Goal: Task Accomplishment & Management: Use online tool/utility

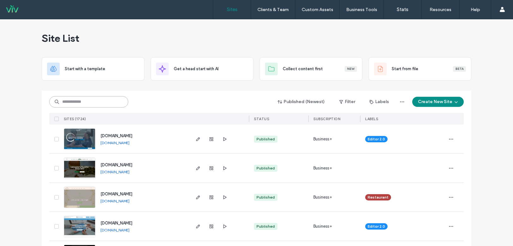
click at [107, 104] on input at bounding box center [88, 101] width 79 height 11
click at [81, 101] on input at bounding box center [88, 101] width 79 height 11
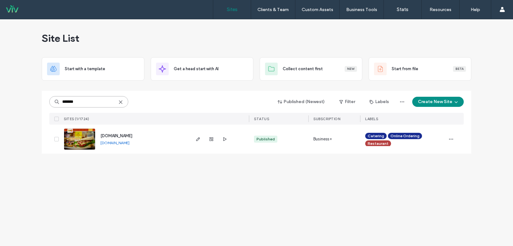
type input "*******"
click at [74, 139] on img at bounding box center [79, 150] width 31 height 43
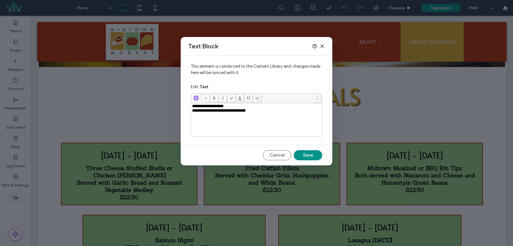
click at [207, 106] on span "**********" at bounding box center [208, 106] width 32 height 4
click at [243, 105] on div "**********" at bounding box center [256, 106] width 129 height 4
drag, startPoint x: 302, startPoint y: 154, endPoint x: 271, endPoint y: 137, distance: 35.5
click at [302, 154] on button "Save" at bounding box center [308, 155] width 28 height 10
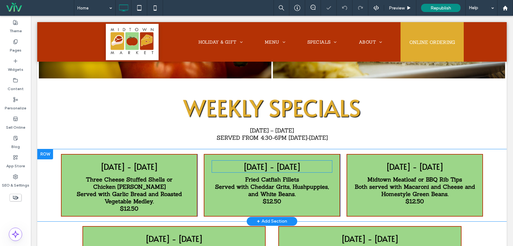
scroll to position [600, 0]
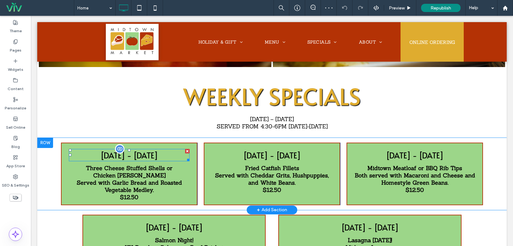
click at [165, 150] on p "Monday - Oct. 6th" at bounding box center [129, 154] width 121 height 11
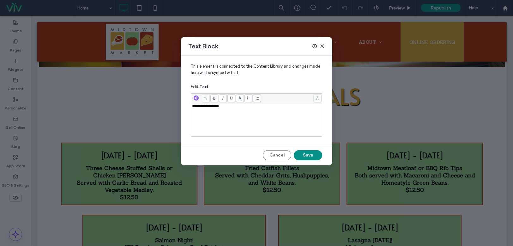
click at [290, 39] on div "Text Block" at bounding box center [257, 46] width 152 height 19
drag, startPoint x: 285, startPoint y: 42, endPoint x: 228, endPoint y: 37, distance: 57.1
click at [225, 36] on div "**********" at bounding box center [256, 123] width 513 height 246
click at [263, 45] on div "Text Block" at bounding box center [257, 46] width 152 height 19
click at [235, 110] on div "**********" at bounding box center [256, 120] width 129 height 32
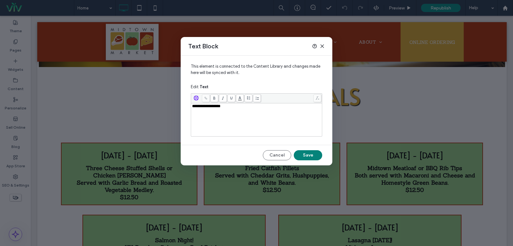
click at [317, 155] on button "Save" at bounding box center [308, 155] width 28 height 10
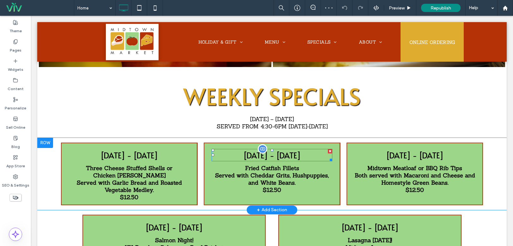
click at [281, 150] on p "Tuesday - Oct. 7th" at bounding box center [272, 154] width 121 height 11
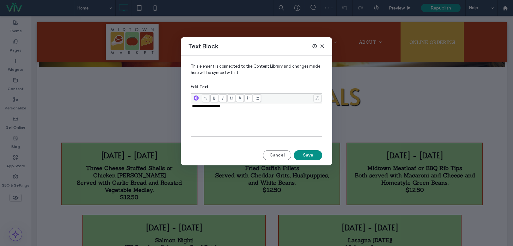
click at [240, 110] on div "**********" at bounding box center [256, 120] width 129 height 32
click at [302, 157] on button "Save" at bounding box center [308, 155] width 28 height 10
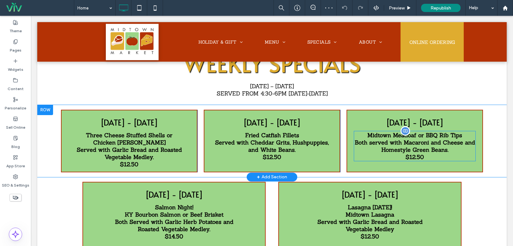
scroll to position [663, 0]
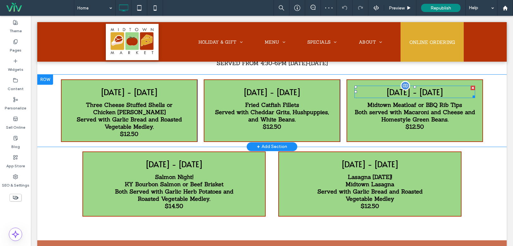
click at [429, 92] on p "Wednesday - Oct. 8th" at bounding box center [414, 91] width 121 height 11
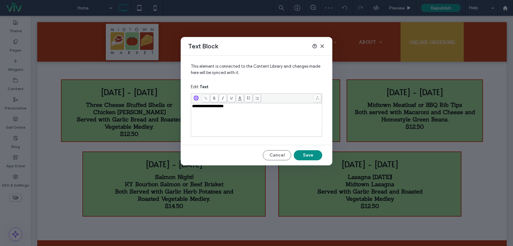
click at [236, 108] on div "**********" at bounding box center [256, 106] width 129 height 4
click at [306, 154] on button "Save" at bounding box center [308, 155] width 28 height 10
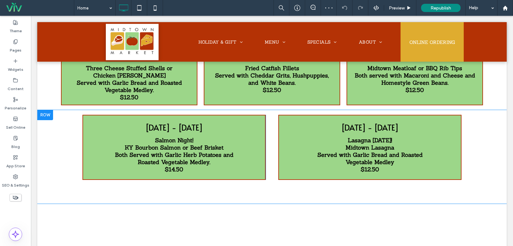
scroll to position [727, 0]
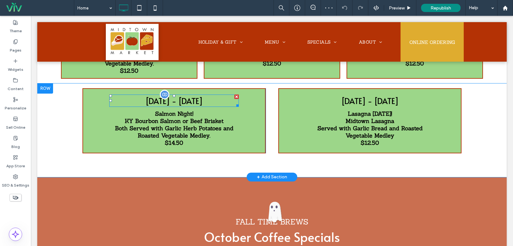
click at [208, 99] on p "Thursday - Oct. 9th" at bounding box center [174, 100] width 130 height 11
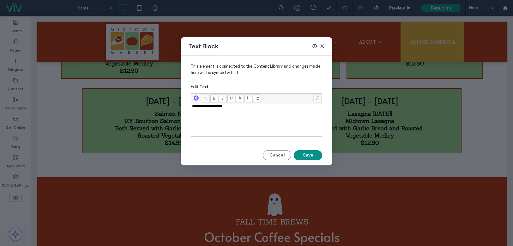
click at [245, 108] on div "**********" at bounding box center [256, 106] width 129 height 4
click at [308, 154] on button "Save" at bounding box center [308, 155] width 28 height 10
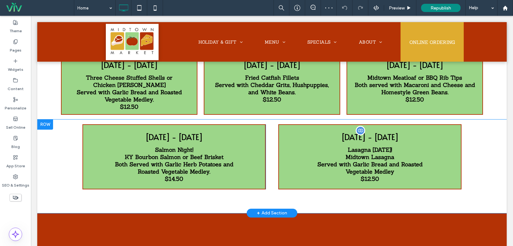
scroll to position [695, 0]
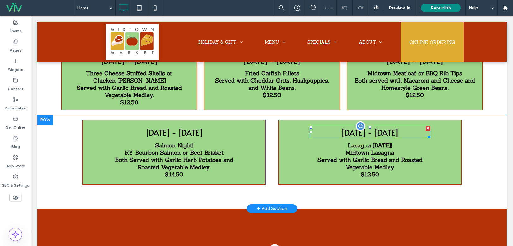
click at [387, 127] on p "Friday - Oct. 10th" at bounding box center [370, 132] width 121 height 11
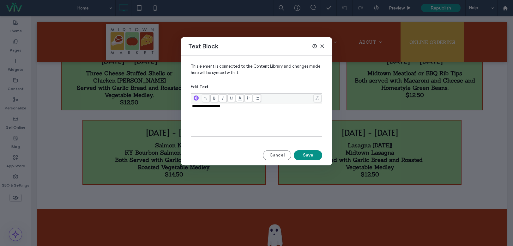
click at [252, 109] on div "**********" at bounding box center [256, 120] width 129 height 32
drag, startPoint x: 313, startPoint y: 155, endPoint x: 281, endPoint y: 137, distance: 36.8
click at [313, 155] on button "Save" at bounding box center [308, 155] width 28 height 10
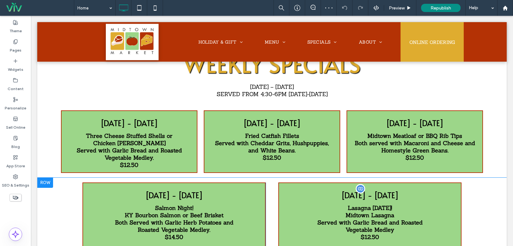
scroll to position [663, 0]
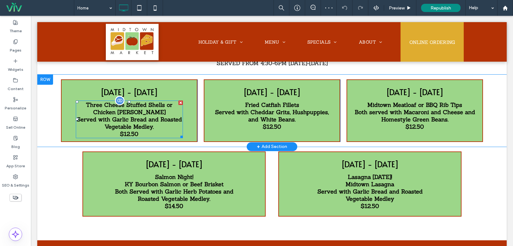
click at [126, 105] on strong "Three Cheese Stuffed Shells or Chicken Alfredo" at bounding box center [129, 108] width 87 height 15
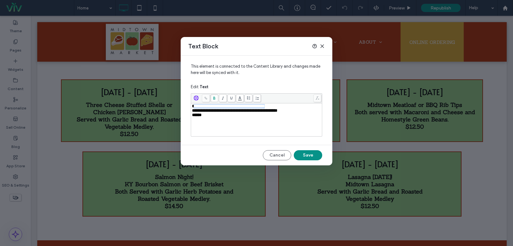
drag, startPoint x: 294, startPoint y: 106, endPoint x: 195, endPoint y: 105, distance: 99.5
click at [195, 105] on div "**********" at bounding box center [256, 106] width 129 height 4
drag, startPoint x: 192, startPoint y: 104, endPoint x: 258, endPoint y: 103, distance: 66.4
click at [298, 104] on div "**********" at bounding box center [256, 106] width 129 height 4
drag, startPoint x: 192, startPoint y: 110, endPoint x: 233, endPoint y: 110, distance: 41.1
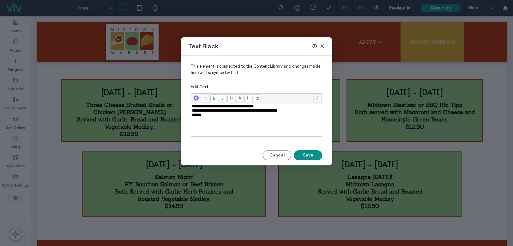
click at [233, 110] on div "**********" at bounding box center [257, 120] width 130 height 32
drag, startPoint x: 192, startPoint y: 112, endPoint x: 303, endPoint y: 112, distance: 110.9
click at [303, 112] on div "**********" at bounding box center [256, 110] width 129 height 4
click at [303, 155] on button "Save" at bounding box center [308, 155] width 28 height 10
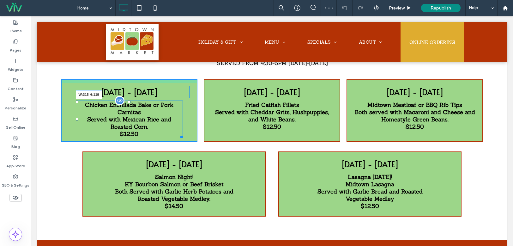
drag, startPoint x: 180, startPoint y: 130, endPoint x: 207, endPoint y: 146, distance: 31.4
click at [178, 133] on div at bounding box center [180, 135] width 5 height 5
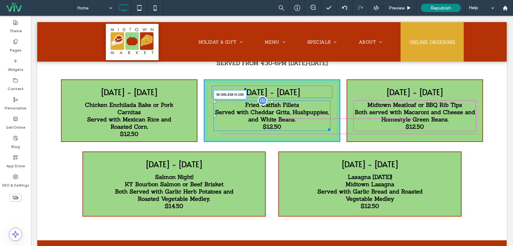
drag, startPoint x: 325, startPoint y: 126, endPoint x: 321, endPoint y: 126, distance: 3.8
click at [326, 126] on div at bounding box center [328, 128] width 5 height 5
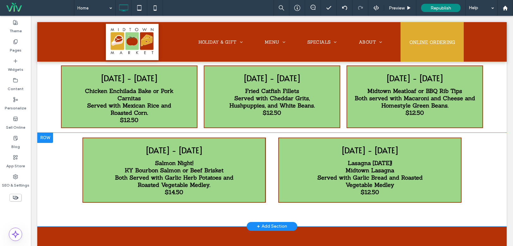
scroll to position [727, 0]
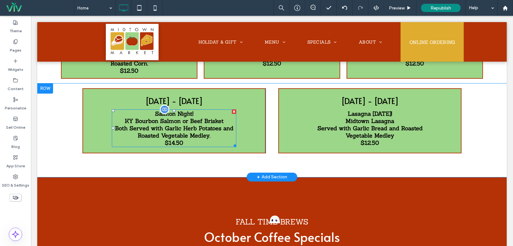
click at [194, 124] on strong "Both Served with Garlic Herb Potatoes and Roasted Vegetable Medley." at bounding box center [174, 131] width 118 height 15
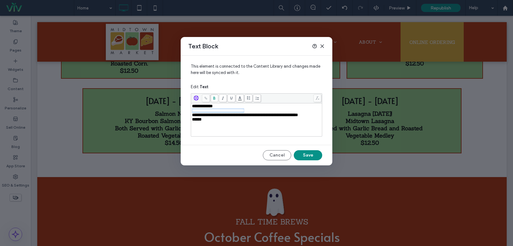
drag, startPoint x: 193, startPoint y: 111, endPoint x: 253, endPoint y: 111, distance: 60.3
click at [271, 109] on div "**********" at bounding box center [256, 110] width 129 height 4
click at [234, 145] on hr at bounding box center [257, 145] width 152 height 0
drag, startPoint x: 193, startPoint y: 115, endPoint x: 215, endPoint y: 119, distance: 22.5
click at [215, 117] on div "**********" at bounding box center [256, 115] width 129 height 4
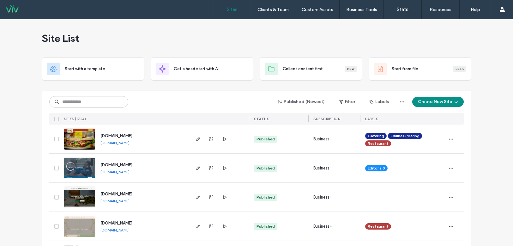
click at [130, 143] on link "www.midtownmarket.com" at bounding box center [114, 142] width 29 height 5
drag, startPoint x: 163, startPoint y: 100, endPoint x: 99, endPoint y: 101, distance: 63.8
click at [157, 101] on div "Published (Newest) Filter Labels Create New Site" at bounding box center [256, 102] width 415 height 12
click at [99, 102] on input at bounding box center [88, 101] width 79 height 11
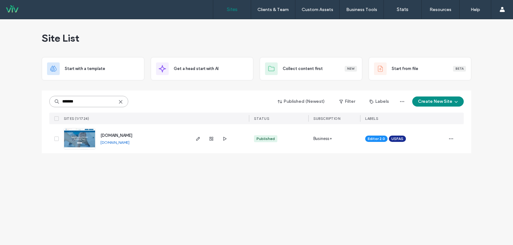
type input "*******"
click at [84, 140] on img at bounding box center [79, 150] width 31 height 43
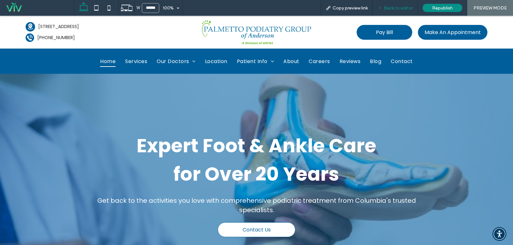
click at [403, 12] on div "Back to editor" at bounding box center [395, 8] width 45 height 16
click at [399, 9] on span "Back to editor" at bounding box center [398, 7] width 29 height 5
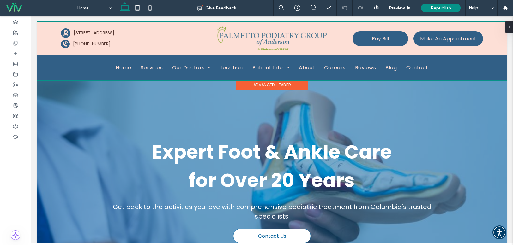
click at [256, 42] on div at bounding box center [271, 51] width 469 height 58
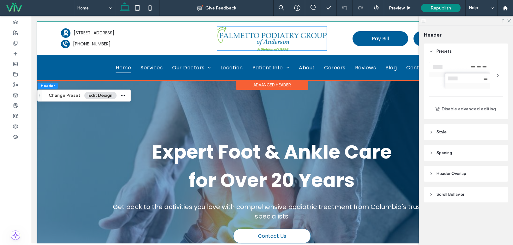
click at [256, 42] on img at bounding box center [271, 39] width 109 height 24
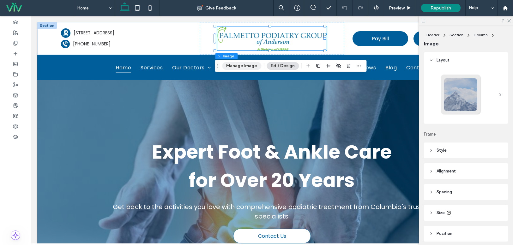
click at [234, 66] on button "Manage Image" at bounding box center [241, 66] width 39 height 8
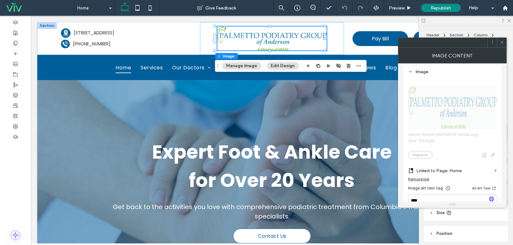
scroll to position [126, 0]
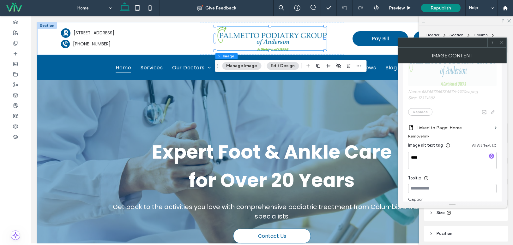
drag, startPoint x: 502, startPoint y: 46, endPoint x: 65, endPoint y: 78, distance: 438.1
click at [502, 46] on span at bounding box center [502, 42] width 5 height 9
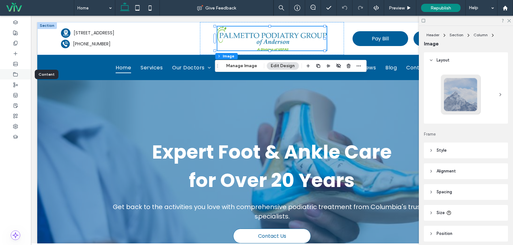
click at [16, 74] on icon at bounding box center [15, 74] width 5 height 5
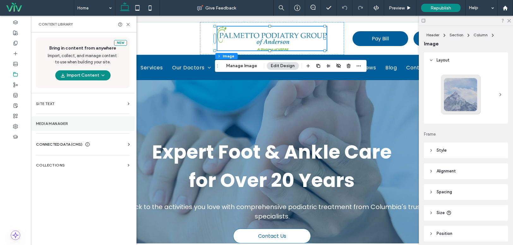
click at [76, 124] on label "Media Manager" at bounding box center [83, 124] width 94 height 4
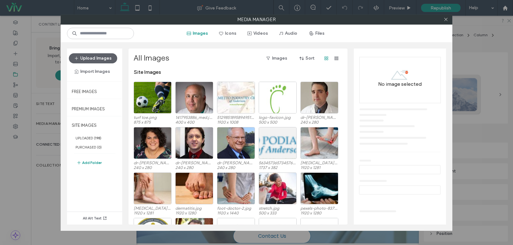
drag, startPoint x: 446, startPoint y: 19, endPoint x: 435, endPoint y: 24, distance: 11.9
click at [446, 19] on icon at bounding box center [446, 19] width 5 height 5
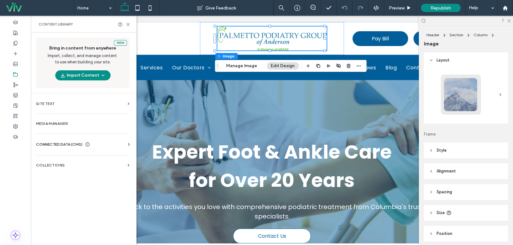
click at [62, 146] on span "CONNECTED DATA (CMS)" at bounding box center [59, 145] width 46 height 6
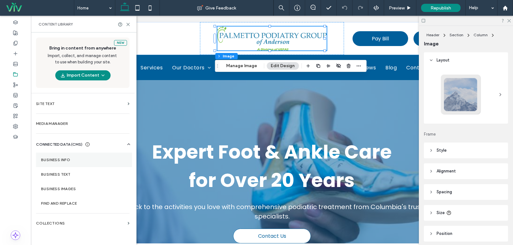
click at [59, 158] on label "Business Info" at bounding box center [84, 160] width 86 height 4
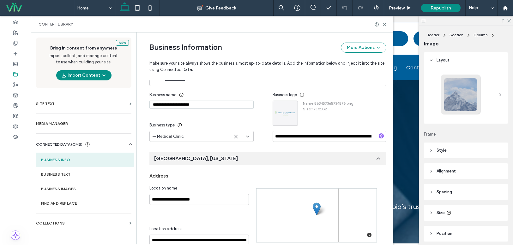
scroll to position [0, 0]
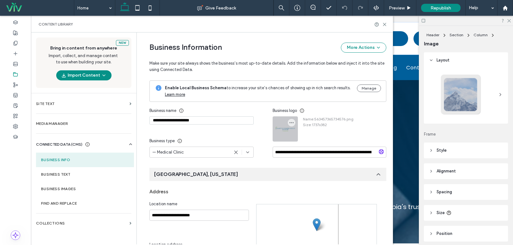
click at [286, 130] on div at bounding box center [285, 129] width 25 height 25
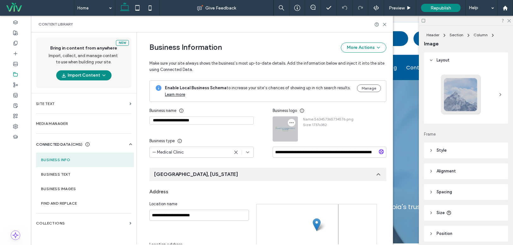
click at [288, 120] on span "button" at bounding box center [292, 123] width 8 height 8
click at [300, 136] on span "Replace Image" at bounding box center [313, 138] width 28 height 6
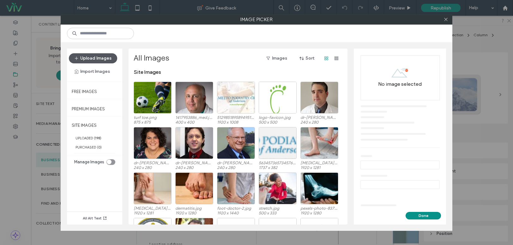
click at [90, 57] on button "Upload Images" at bounding box center [93, 58] width 48 height 10
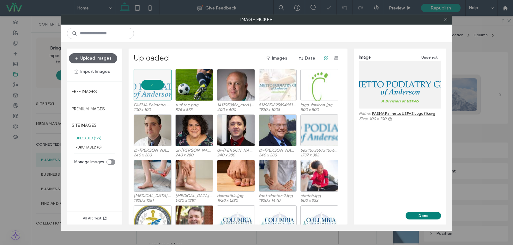
click at [426, 215] on button "Done" at bounding box center [423, 216] width 35 height 8
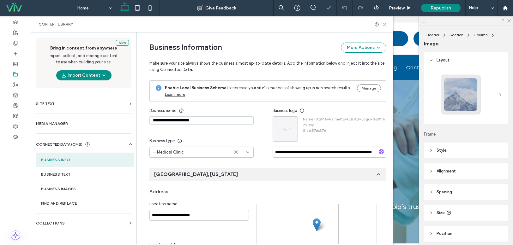
click at [385, 25] on use at bounding box center [384, 24] width 3 height 3
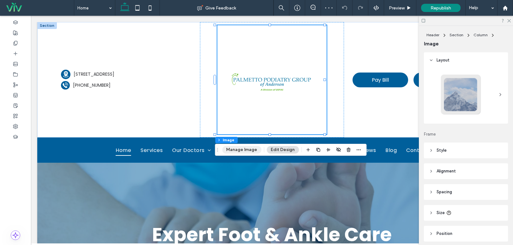
click at [250, 148] on button "Manage Image" at bounding box center [241, 150] width 39 height 8
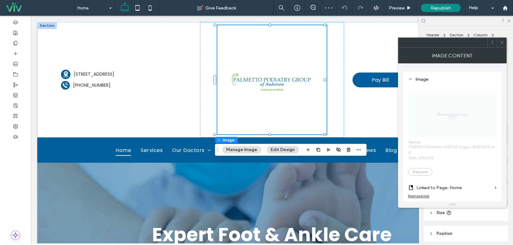
scroll to position [126, 0]
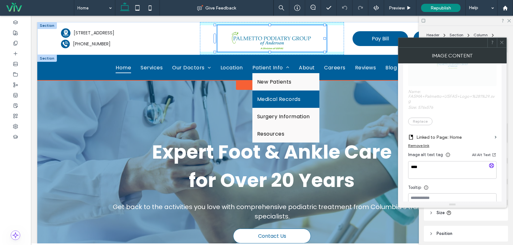
drag, startPoint x: 270, startPoint y: 135, endPoint x: 270, endPoint y: 94, distance: 41.4
click at [270, 80] on div "346px , 84px A black and white silhouette of a telephone on a white background.…" at bounding box center [271, 51] width 469 height 58
type input "**"
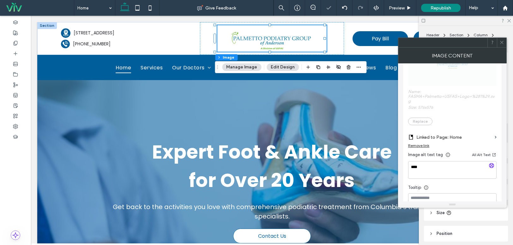
click at [503, 41] on use at bounding box center [501, 42] width 3 height 3
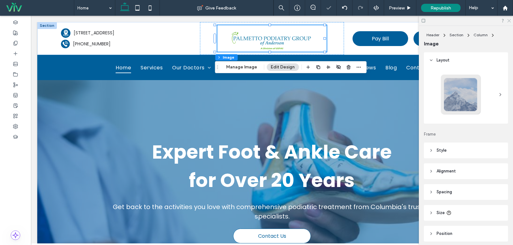
click at [510, 19] on icon at bounding box center [509, 20] width 4 height 4
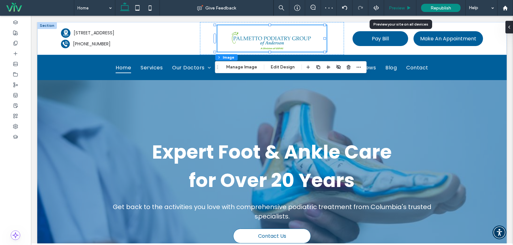
click at [407, 7] on icon at bounding box center [409, 8] width 5 height 5
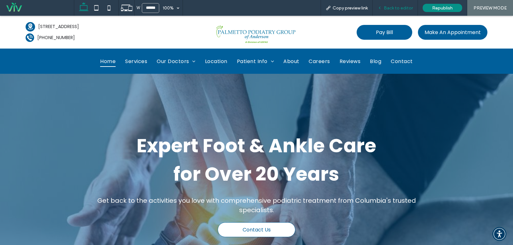
click at [403, 6] on span "Back to editor" at bounding box center [398, 7] width 29 height 5
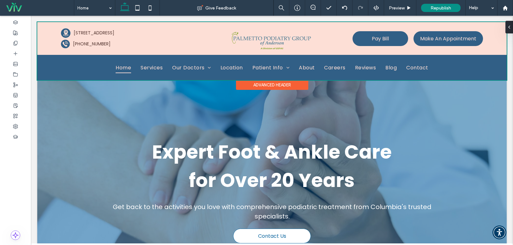
click at [298, 45] on div at bounding box center [271, 51] width 469 height 58
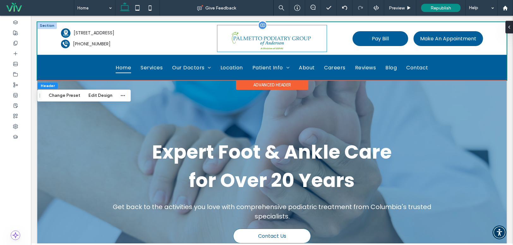
click at [292, 43] on img at bounding box center [271, 38] width 109 height 27
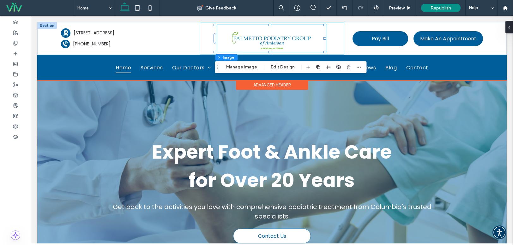
click at [215, 26] on div at bounding box center [215, 25] width 0 height 0
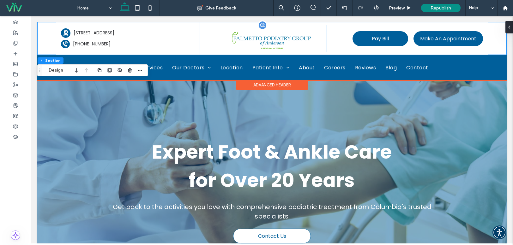
click at [310, 40] on img at bounding box center [271, 38] width 109 height 27
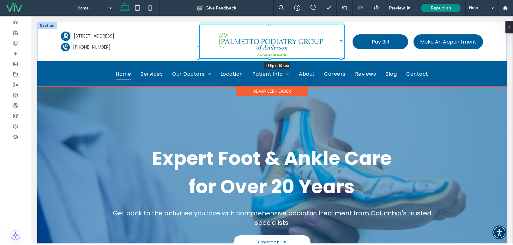
drag, startPoint x: 324, startPoint y: 51, endPoint x: 347, endPoint y: 54, distance: 22.7
click at [347, 54] on div "488px , 104px A black and white silhouette of a telephone on a white background…" at bounding box center [271, 41] width 469 height 39
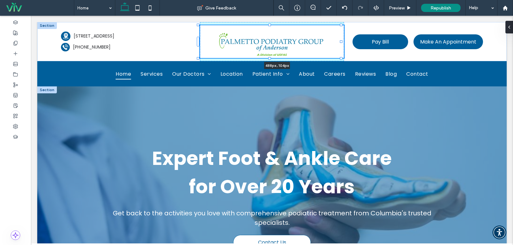
type input "***"
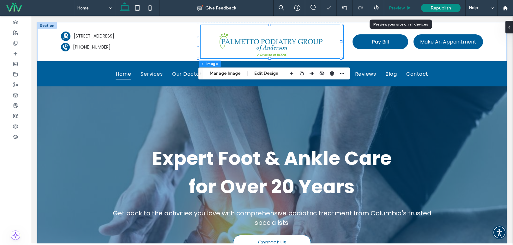
click at [400, 3] on div "Preview" at bounding box center [400, 8] width 32 height 16
click at [398, 8] on span "Preview" at bounding box center [397, 7] width 16 height 5
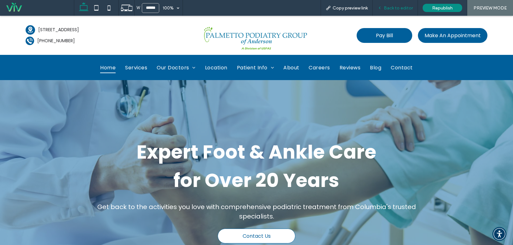
click at [402, 9] on span "Back to editor" at bounding box center [398, 7] width 29 height 5
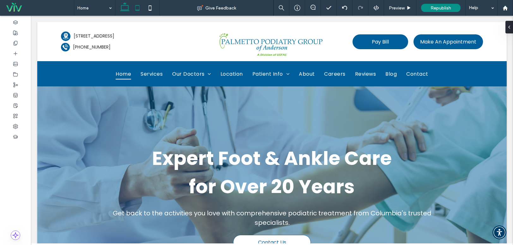
click at [141, 8] on icon at bounding box center [137, 8] width 13 height 13
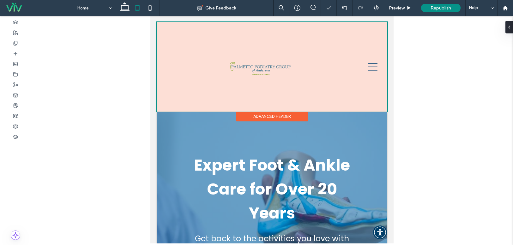
click at [293, 67] on div at bounding box center [272, 67] width 231 height 90
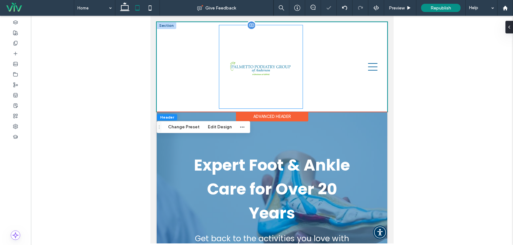
click at [267, 65] on img at bounding box center [260, 66] width 83 height 83
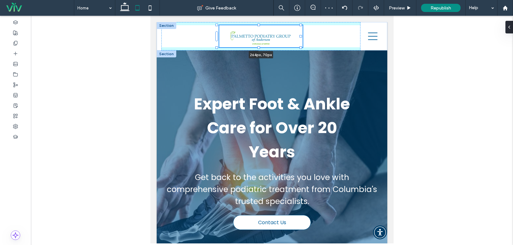
drag, startPoint x: 257, startPoint y: 109, endPoint x: 258, endPoint y: 77, distance: 31.3
type input "**"
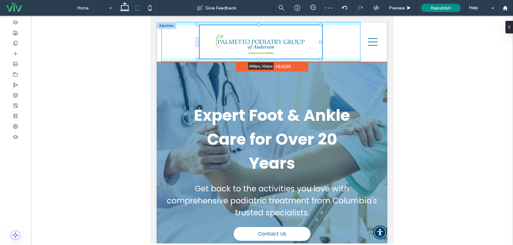
drag, startPoint x: 300, startPoint y: 46, endPoint x: 320, endPoint y: 52, distance: 20.6
click at [198, 26] on div at bounding box center [197, 25] width 0 height 0
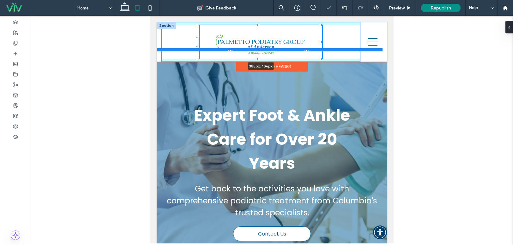
type input "***"
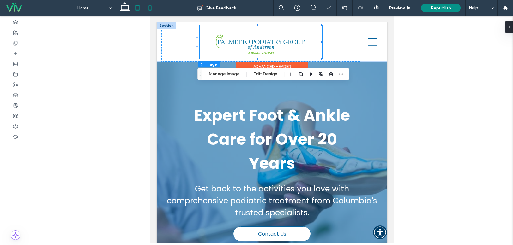
click at [153, 5] on icon at bounding box center [150, 8] width 13 height 13
type input "***"
type input "**"
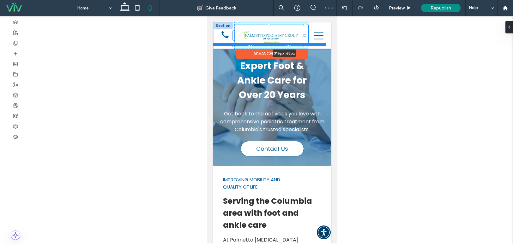
drag, startPoint x: 301, startPoint y: 41, endPoint x: 318, endPoint y: 44, distance: 16.9
click at [318, 44] on div "316px , 65px A black and white silhouette of a telephone on a white background.…" at bounding box center [272, 35] width 118 height 27
type input "***"
type input "**"
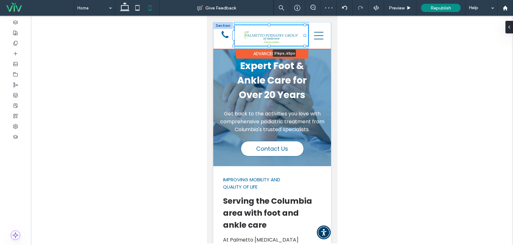
type input "**"
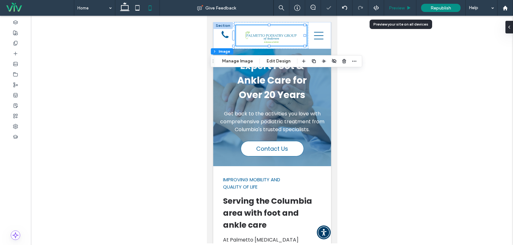
click at [394, 8] on span "Preview" at bounding box center [397, 7] width 16 height 5
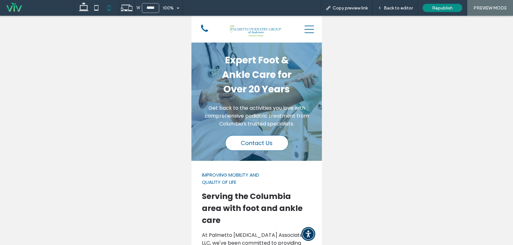
click at [394, 8] on span "Back to editor" at bounding box center [398, 7] width 29 height 5
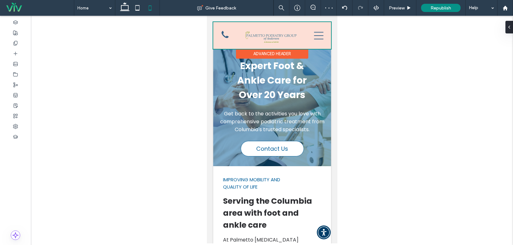
click at [246, 36] on div at bounding box center [272, 35] width 118 height 27
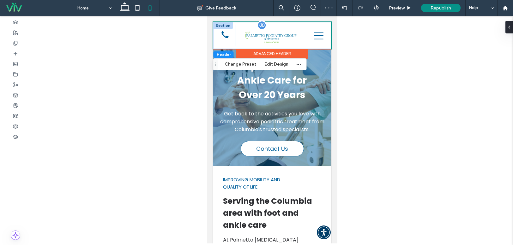
click at [259, 34] on img at bounding box center [271, 35] width 71 height 21
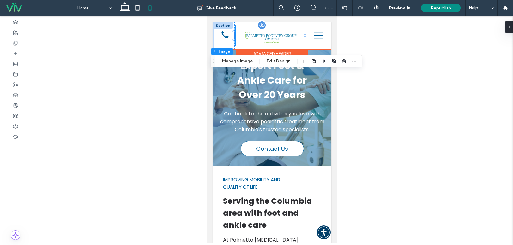
click at [259, 34] on img at bounding box center [271, 35] width 71 height 21
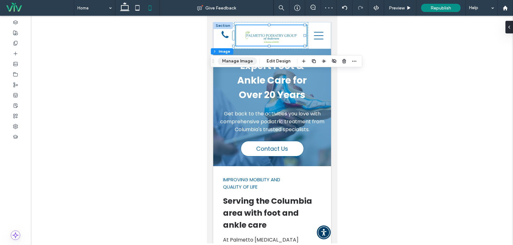
click at [242, 58] on button "Manage Image" at bounding box center [237, 62] width 39 height 8
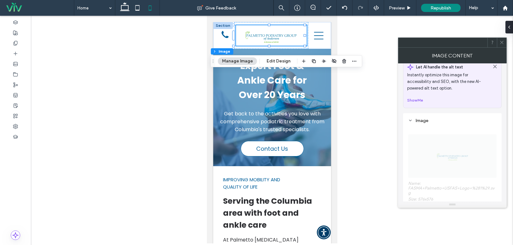
scroll to position [95, 0]
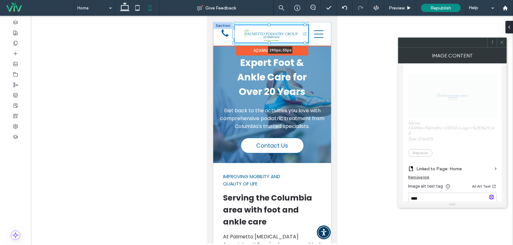
drag, startPoint x: 304, startPoint y: 47, endPoint x: 315, endPoint y: 45, distance: 10.5
click at [315, 45] on div "290px , 55px A black and white silhouette of a telephone on a white background.…" at bounding box center [272, 34] width 118 height 24
type input "**"
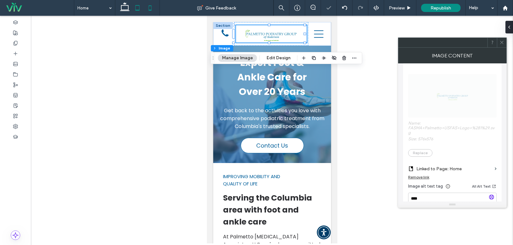
click at [139, 6] on icon at bounding box center [137, 8] width 13 height 13
type input "***"
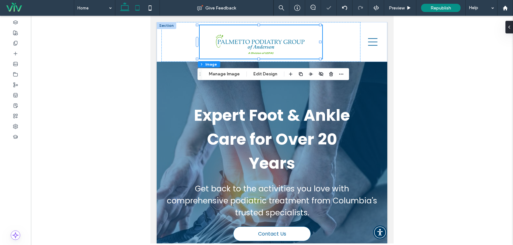
click at [126, 8] on icon at bounding box center [124, 8] width 13 height 13
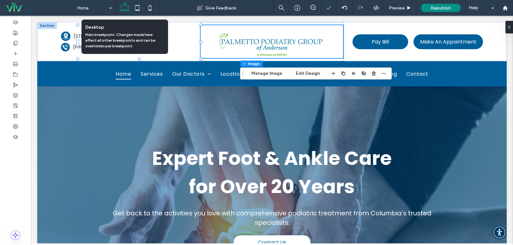
type input "***"
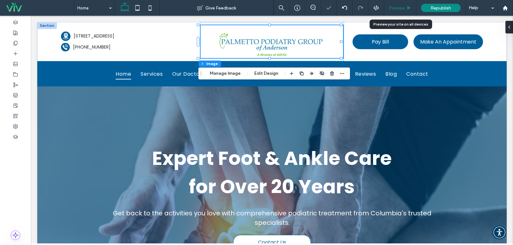
click at [392, 7] on span "Preview" at bounding box center [397, 7] width 16 height 5
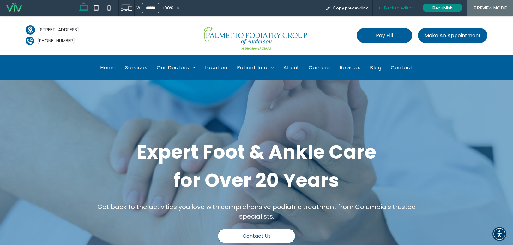
drag, startPoint x: 395, startPoint y: 9, endPoint x: 273, endPoint y: 24, distance: 123.2
click at [395, 9] on span "Back to editor" at bounding box center [398, 7] width 29 height 5
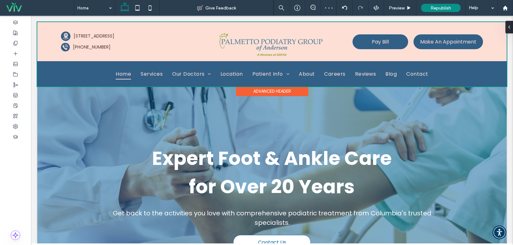
click at [249, 45] on div at bounding box center [271, 54] width 469 height 64
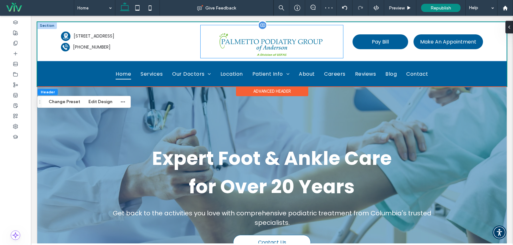
click at [253, 43] on img at bounding box center [272, 41] width 142 height 33
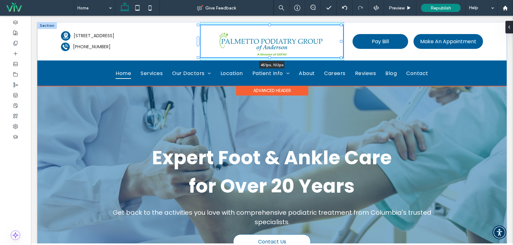
drag, startPoint x: 270, startPoint y: 59, endPoint x: 273, endPoint y: 58, distance: 3.5
click at [273, 58] on div "451px , 102px A black and white silhouette of a telephone on a white background…" at bounding box center [271, 41] width 469 height 39
type input "***"
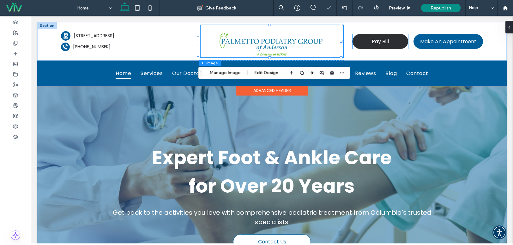
click at [383, 40] on span "Pay Bill" at bounding box center [380, 42] width 17 height 8
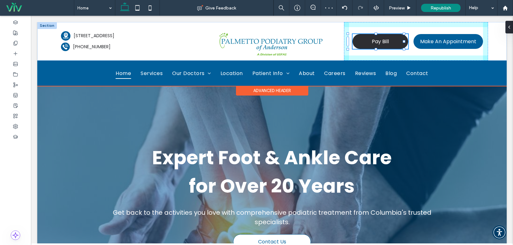
click at [376, 36] on div "A black and white silhouette of a telephone on a white background. A black and …" at bounding box center [271, 41] width 469 height 39
type input "**"
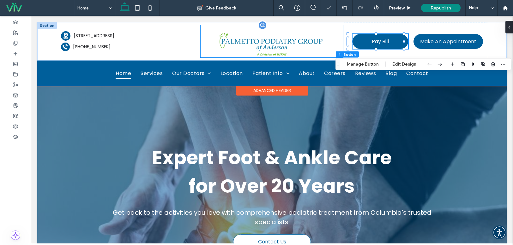
click at [253, 39] on img at bounding box center [272, 41] width 142 height 32
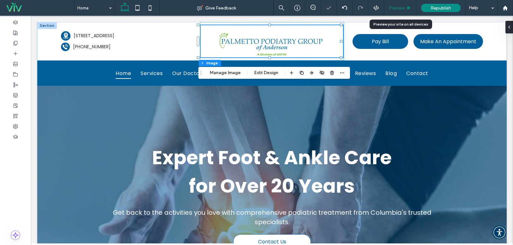
click at [395, 10] on span "Preview" at bounding box center [397, 7] width 16 height 5
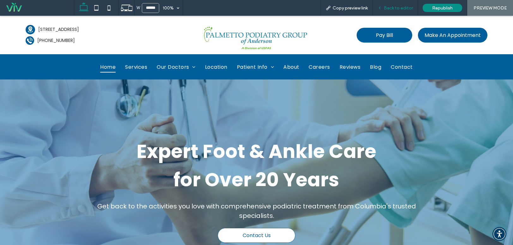
click at [394, 10] on span "Back to editor" at bounding box center [398, 7] width 29 height 5
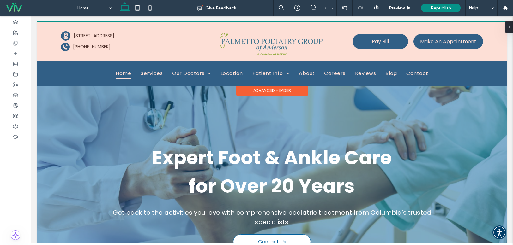
click at [329, 48] on div at bounding box center [271, 54] width 469 height 64
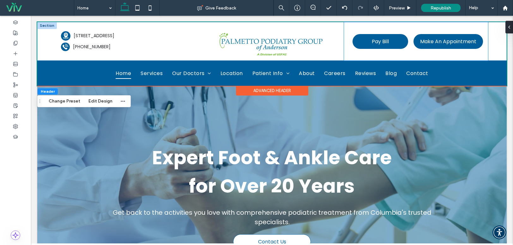
click at [356, 54] on div "Pay Bill Make An Appointment" at bounding box center [416, 41] width 144 height 39
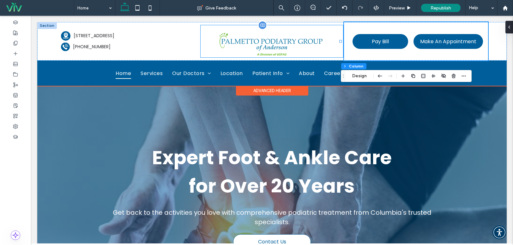
click at [298, 40] on img at bounding box center [272, 41] width 142 height 32
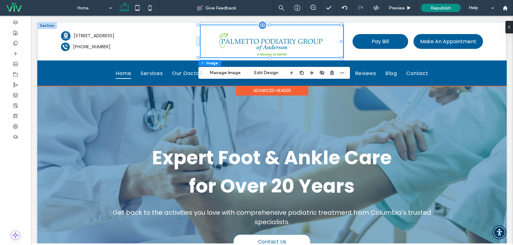
click at [269, 27] on div at bounding box center [272, 41] width 142 height 32
click at [268, 32] on div at bounding box center [272, 41] width 142 height 32
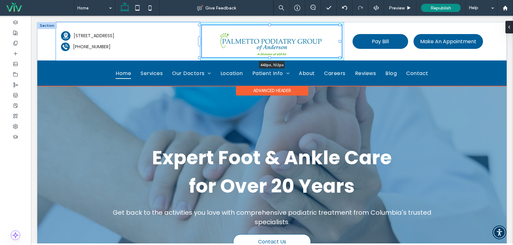
click at [200, 26] on div at bounding box center [199, 25] width 3 height 3
type input "***"
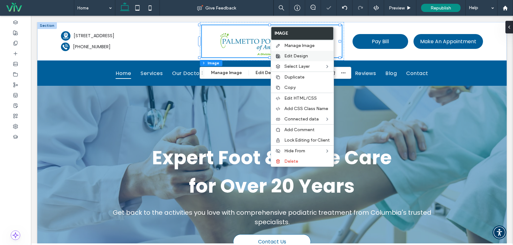
click at [307, 58] on span "Edit Design" at bounding box center [296, 55] width 24 height 5
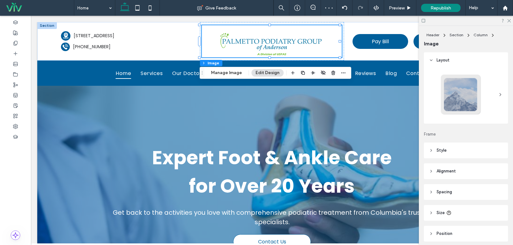
click at [462, 188] on header "Spacing" at bounding box center [466, 193] width 84 height 16
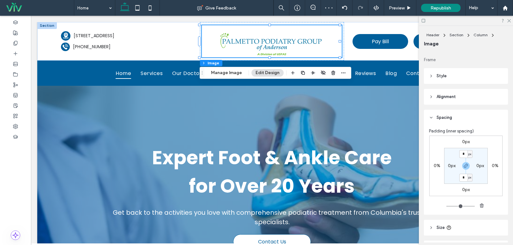
scroll to position [95, 0]
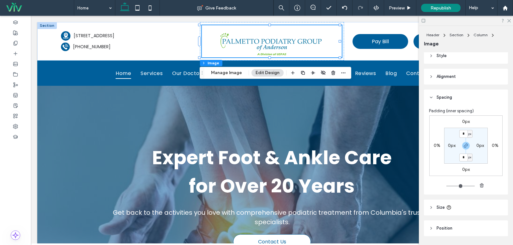
click at [460, 194] on div "Padding (inner spacing) 0px 0% 0px 0% * px 0px * px 0px" at bounding box center [466, 150] width 84 height 89
click at [508, 18] on icon at bounding box center [509, 20] width 4 height 4
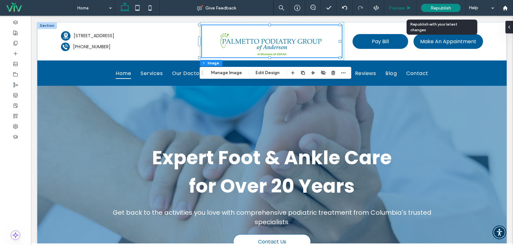
click at [402, 6] on span "Preview" at bounding box center [397, 7] width 16 height 5
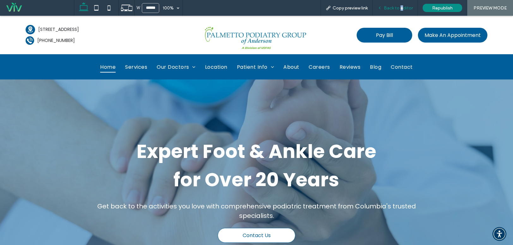
click at [403, 6] on span "Back to editor" at bounding box center [398, 7] width 29 height 5
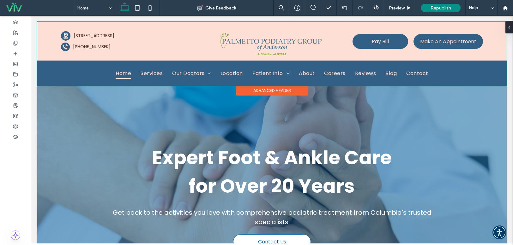
click at [310, 40] on div at bounding box center [271, 54] width 469 height 64
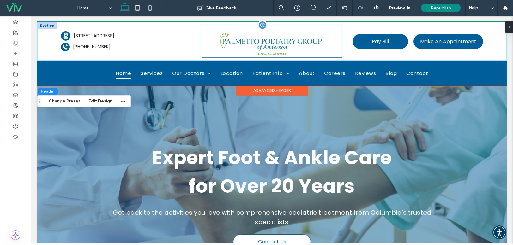
click at [310, 42] on img at bounding box center [272, 41] width 140 height 32
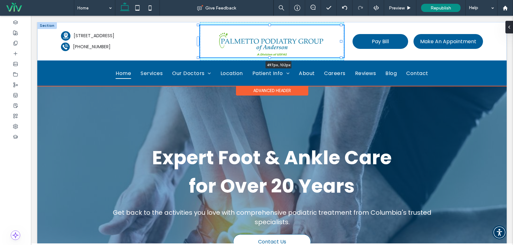
drag, startPoint x: 339, startPoint y: 57, endPoint x: 348, endPoint y: 57, distance: 8.5
click at [348, 57] on div "497px , 102px A black and white silhouette of a telephone on a white background…" at bounding box center [271, 41] width 469 height 39
type input "***"
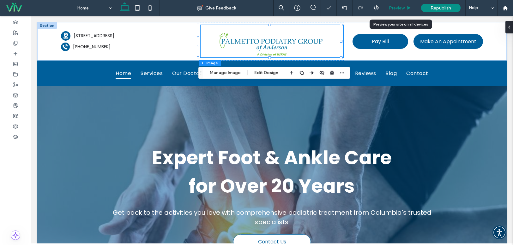
click at [405, 8] on span "Preview" at bounding box center [397, 7] width 16 height 5
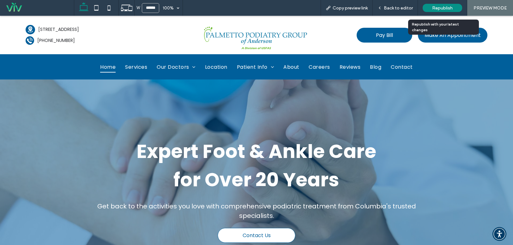
click at [446, 8] on span "Republish" at bounding box center [442, 7] width 21 height 5
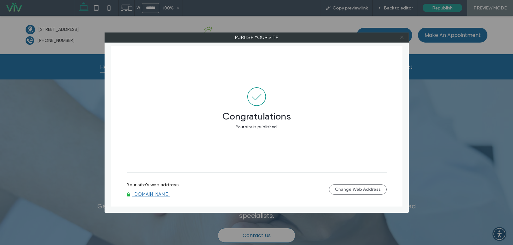
click at [403, 39] on icon at bounding box center [402, 37] width 5 height 5
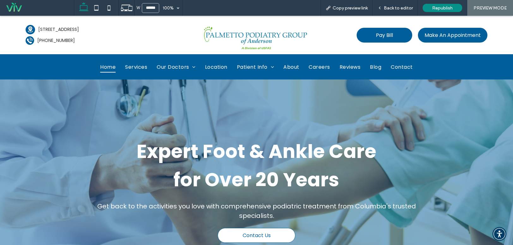
click at [247, 38] on img at bounding box center [256, 35] width 142 height 32
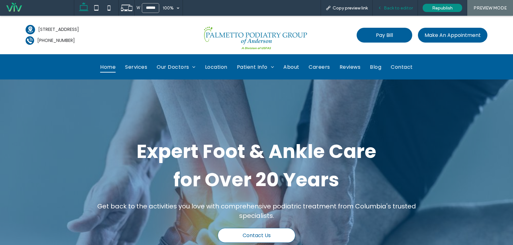
click at [399, 9] on span "Back to editor" at bounding box center [398, 7] width 29 height 5
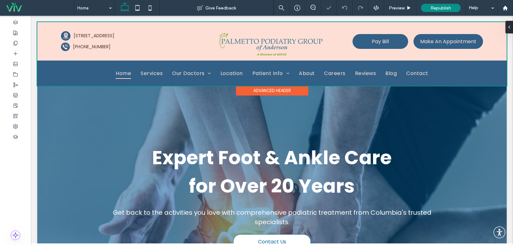
click at [289, 39] on div at bounding box center [271, 54] width 469 height 64
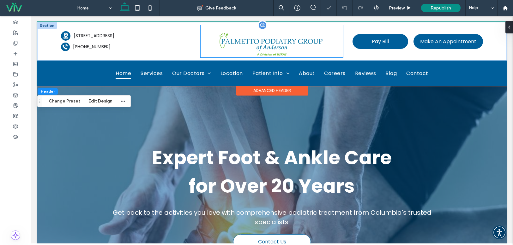
click at [265, 45] on img at bounding box center [272, 41] width 142 height 32
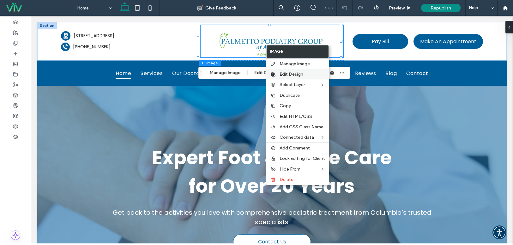
click at [290, 76] on span "Edit Design" at bounding box center [292, 74] width 24 height 5
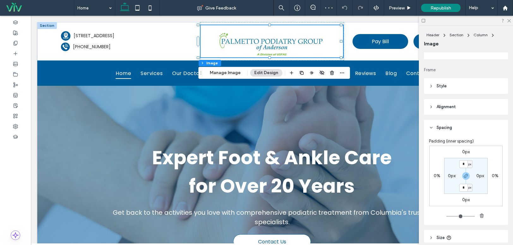
scroll to position [95, 0]
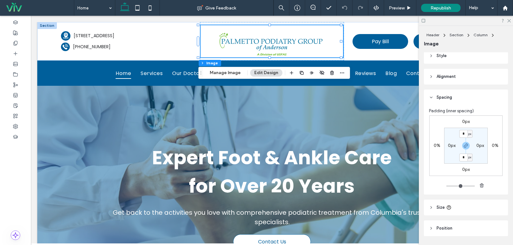
click at [465, 119] on div "0px 0% 0px 0% * px 0px * px 0px" at bounding box center [465, 146] width 73 height 61
click at [464, 123] on label "0px" at bounding box center [466, 121] width 8 height 5
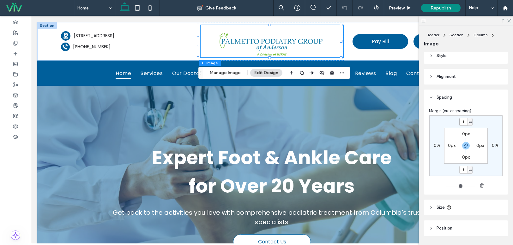
click at [466, 121] on div "* px" at bounding box center [465, 122] width 13 height 8
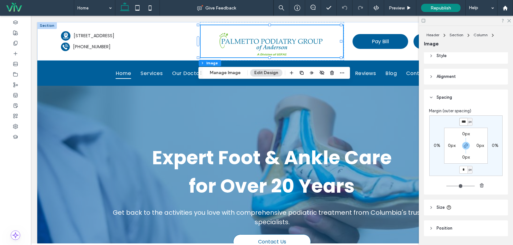
type input "***"
type input "*"
type input "***"
type input "*"
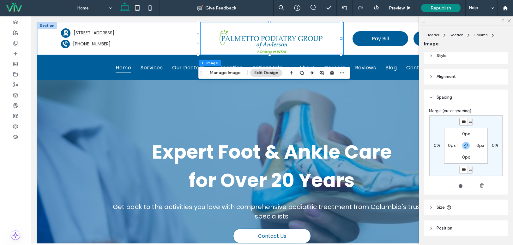
click at [463, 122] on input "***" at bounding box center [463, 122] width 8 height 8
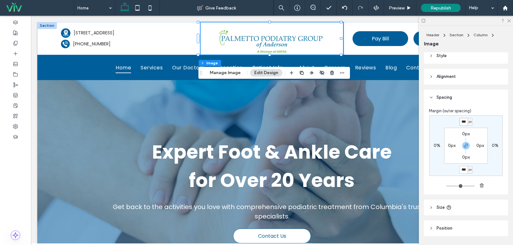
type input "***"
type input "*"
type input "***"
click at [478, 126] on div "*** px 0% *** px 0% 0px 0px 0px 0px" at bounding box center [465, 146] width 73 height 61
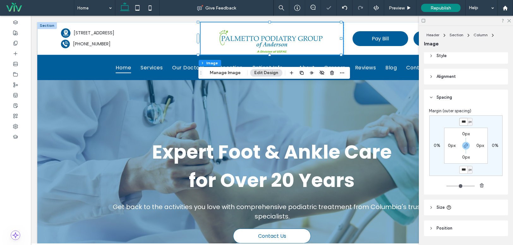
click at [462, 123] on input "***" at bounding box center [463, 122] width 8 height 8
type input "*"
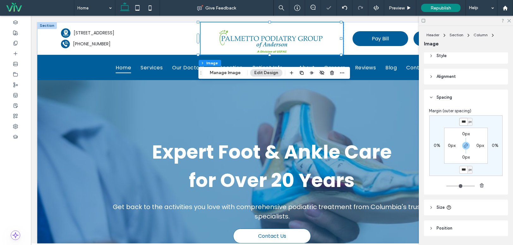
click at [463, 123] on input "***" at bounding box center [463, 122] width 8 height 8
type input "***"
type input "*"
type input "***"
type input "*"
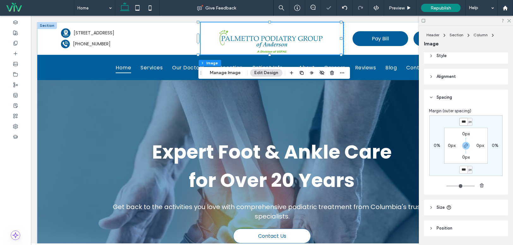
drag, startPoint x: 465, startPoint y: 120, endPoint x: 457, endPoint y: 120, distance: 8.2
click at [457, 120] on div "*** px 0% *** px 0% 0px 0px 0px 0px" at bounding box center [465, 146] width 73 height 61
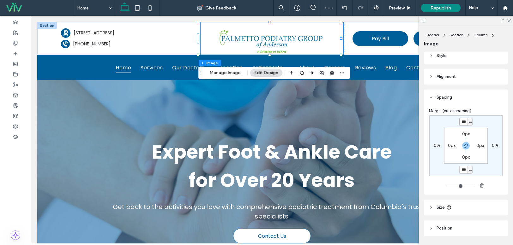
type input "***"
type input "*"
type input "***"
type input "*"
click at [464, 122] on div "*** px" at bounding box center [465, 122] width 13 height 8
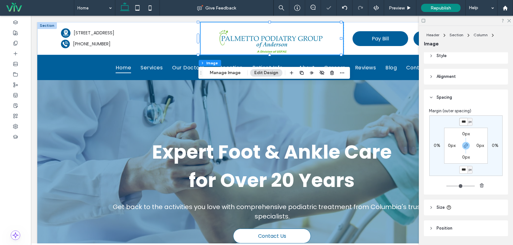
click at [450, 119] on div "*** px 0% *** px 0% 0px 0px 0px 0px" at bounding box center [465, 146] width 73 height 61
type input "*"
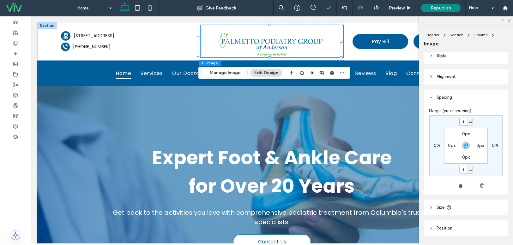
click at [462, 122] on input "*" at bounding box center [463, 122] width 8 height 8
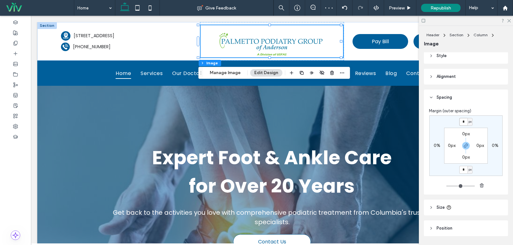
drag, startPoint x: 463, startPoint y: 121, endPoint x: 453, endPoint y: 119, distance: 9.6
click at [453, 119] on div "* px 0% * px 0% 0px 0px 0px 0px" at bounding box center [465, 146] width 73 height 61
type input "***"
type input "*"
type input "***"
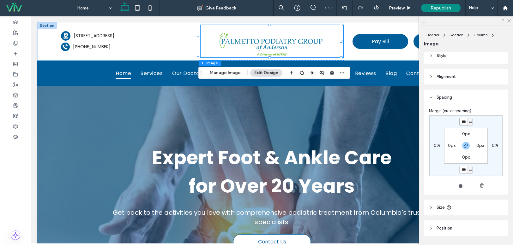
type input "*"
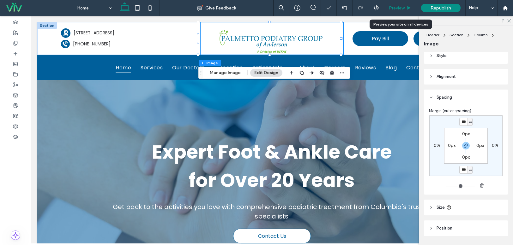
click at [396, 9] on span "Preview" at bounding box center [397, 7] width 16 height 5
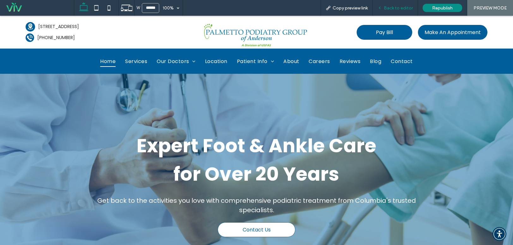
click at [400, 8] on span "Back to editor" at bounding box center [398, 7] width 29 height 5
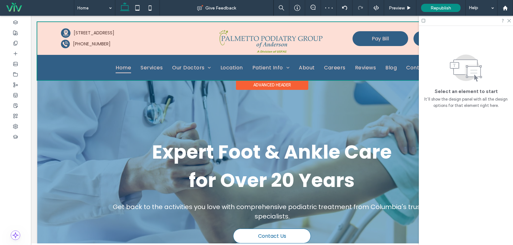
click at [285, 46] on div at bounding box center [271, 51] width 469 height 58
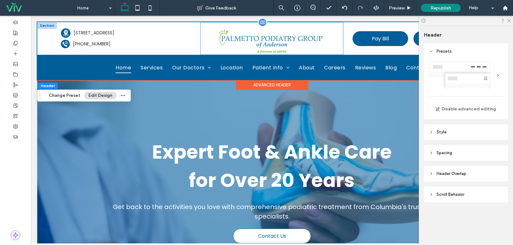
click at [319, 43] on img at bounding box center [272, 38] width 142 height 32
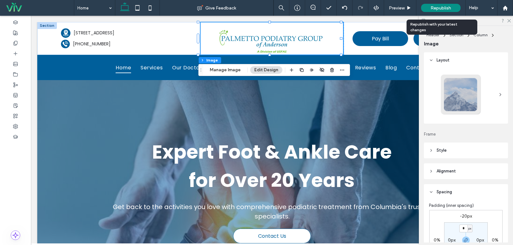
click at [451, 3] on div "Republish" at bounding box center [440, 8] width 39 height 16
click at [445, 9] on span "Republish" at bounding box center [441, 7] width 21 height 5
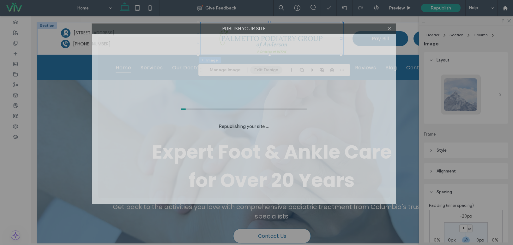
drag, startPoint x: 378, startPoint y: 35, endPoint x: 366, endPoint y: 27, distance: 15.4
click at [366, 27] on label "Publish your site" at bounding box center [244, 28] width 304 height 9
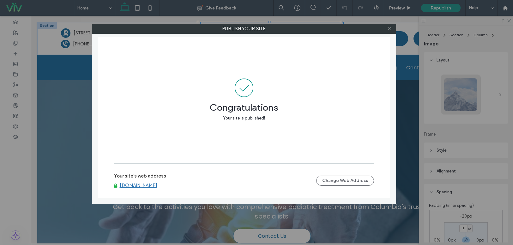
click at [390, 27] on icon at bounding box center [389, 28] width 5 height 5
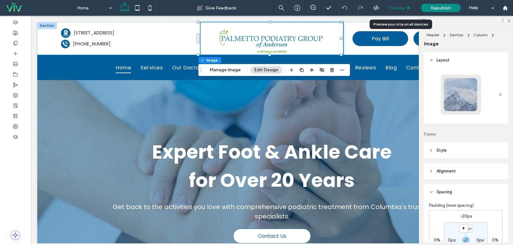
click at [406, 7] on div "Preview" at bounding box center [400, 7] width 32 height 5
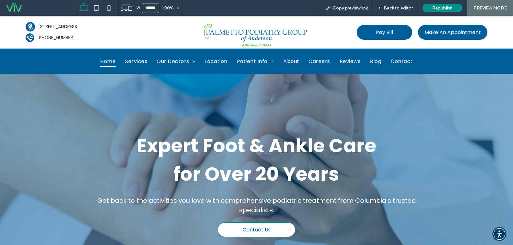
drag, startPoint x: 406, startPoint y: 7, endPoint x: 300, endPoint y: 21, distance: 106.5
click at [406, 7] on span "Back to editor" at bounding box center [398, 7] width 29 height 5
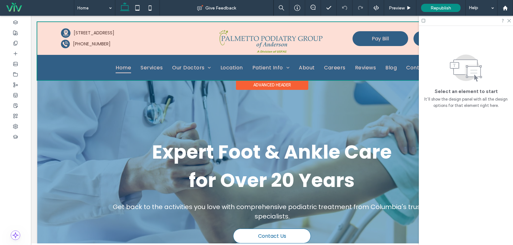
click at [314, 42] on div at bounding box center [271, 51] width 469 height 58
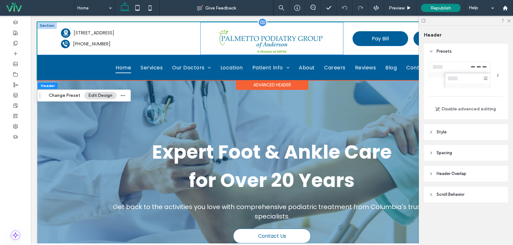
click at [313, 44] on img at bounding box center [272, 38] width 142 height 32
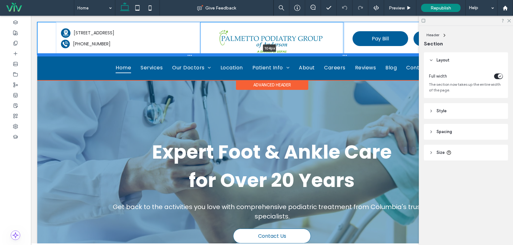
click at [344, 53] on div at bounding box center [269, 54] width 465 height 3
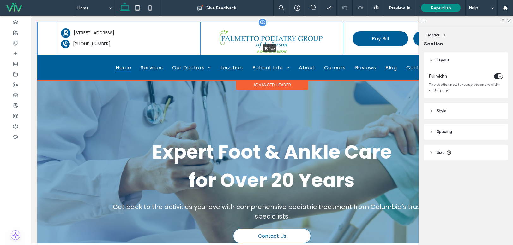
type input "***"
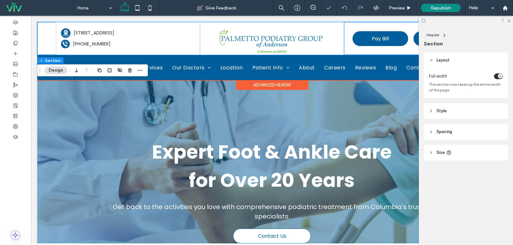
click at [303, 37] on img at bounding box center [272, 38] width 142 height 32
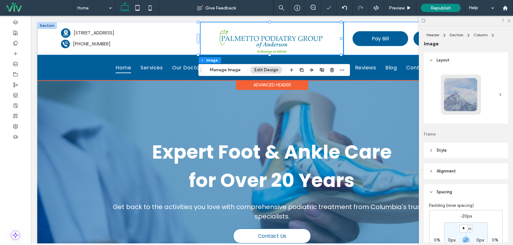
click at [277, 36] on img at bounding box center [272, 38] width 142 height 32
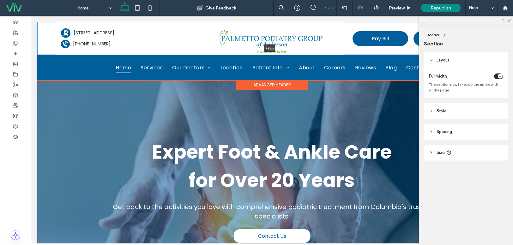
drag, startPoint x: 269, startPoint y: 54, endPoint x: 272, endPoint y: 46, distance: 8.5
click at [272, 46] on div "A black and white silhouette of a telephone on a white background. A black and …" at bounding box center [271, 38] width 469 height 33
type input "**"
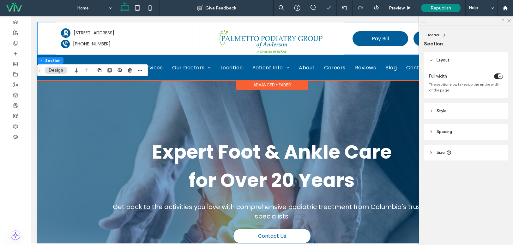
click at [294, 37] on img at bounding box center [272, 38] width 142 height 32
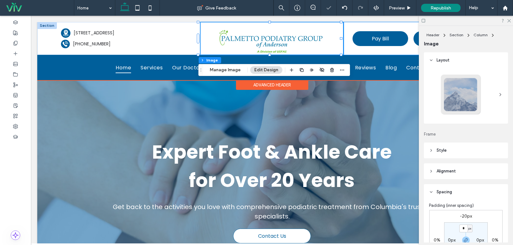
click at [275, 40] on img at bounding box center [272, 38] width 142 height 32
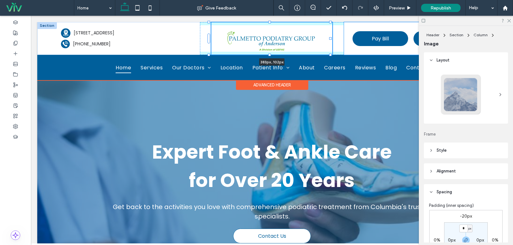
drag, startPoint x: 341, startPoint y: 39, endPoint x: 330, endPoint y: 43, distance: 11.4
click at [209, 23] on div at bounding box center [209, 22] width 0 height 0
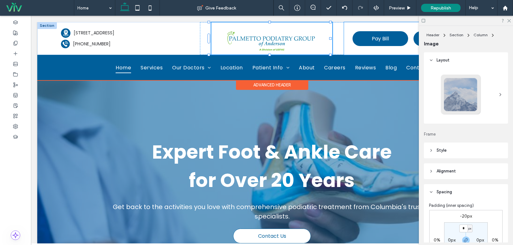
type input "***"
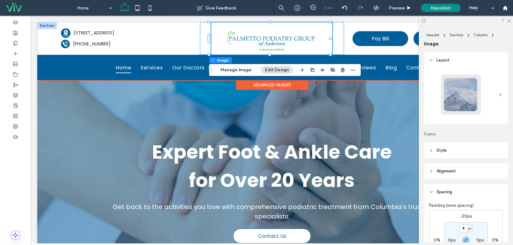
click at [334, 41] on div "383px , 102px" at bounding box center [272, 38] width 144 height 33
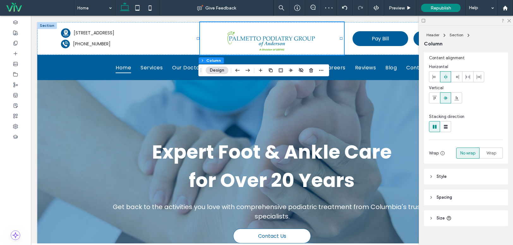
scroll to position [25, 0]
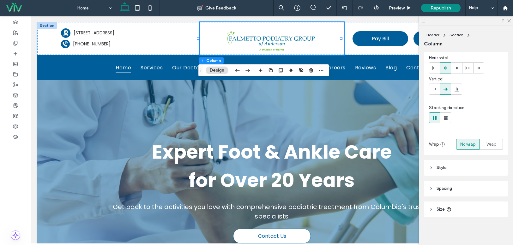
click at [461, 188] on header "Spacing" at bounding box center [466, 189] width 84 height 16
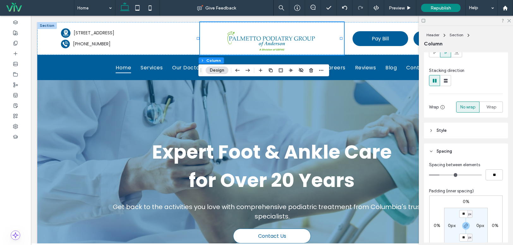
scroll to position [88, 0]
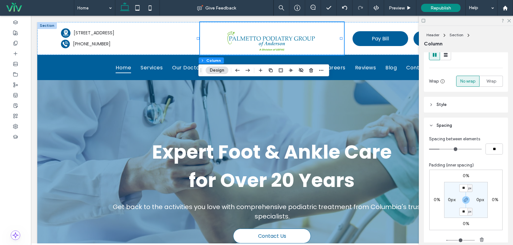
click at [464, 175] on label "0%" at bounding box center [466, 175] width 7 height 5
type input "*"
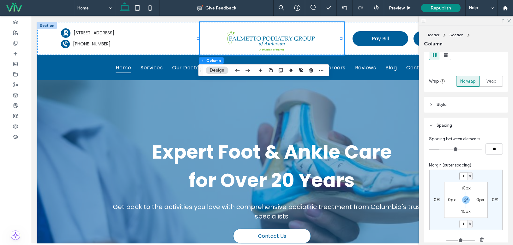
click at [459, 175] on input "*" at bounding box center [463, 177] width 8 height 8
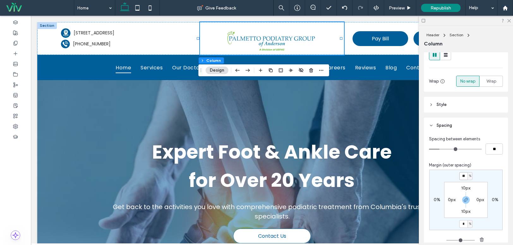
type input "**"
type input "*"
type input "**"
type input "*"
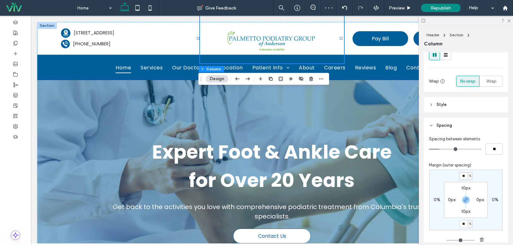
type input "**"
type input "*"
type input "**"
type input "*"
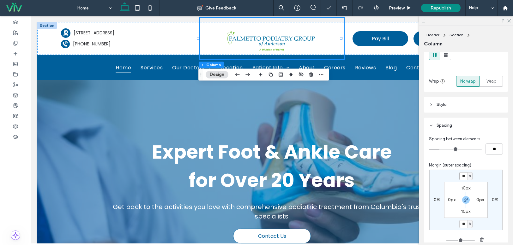
click at [455, 174] on div "** % 0% ** % 0% 10px 0px 10px 0px" at bounding box center [465, 200] width 73 height 61
type input "*"
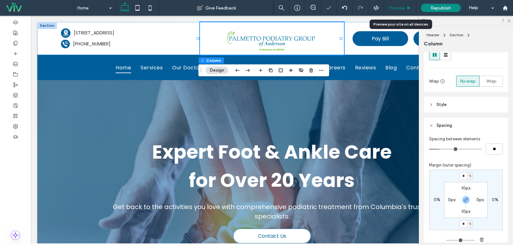
click at [400, 9] on span "Preview" at bounding box center [397, 7] width 16 height 5
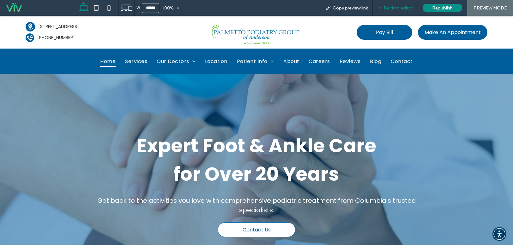
drag, startPoint x: 389, startPoint y: 1, endPoint x: 398, endPoint y: 10, distance: 12.3
click at [398, 10] on span "Back to editor" at bounding box center [398, 7] width 29 height 5
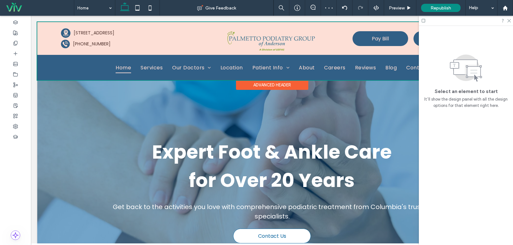
click at [309, 43] on div at bounding box center [271, 51] width 469 height 58
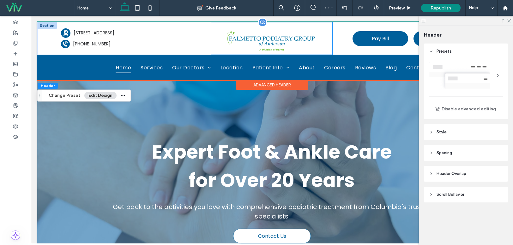
click at [303, 42] on img at bounding box center [271, 38] width 121 height 32
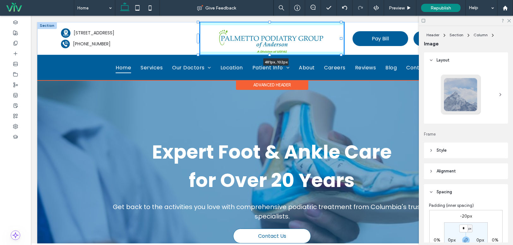
drag, startPoint x: 330, startPoint y: 39, endPoint x: 344, endPoint y: 40, distance: 13.6
click at [346, 41] on div "481px , 102px A black and white silhouette of a telephone on a white background…" at bounding box center [271, 38] width 469 height 33
type input "***"
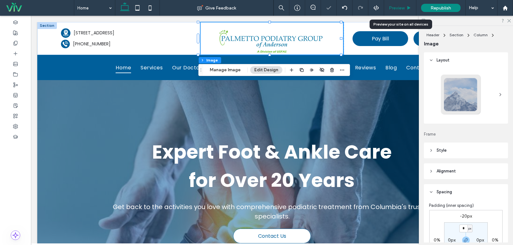
click at [402, 5] on span "Preview" at bounding box center [397, 7] width 16 height 5
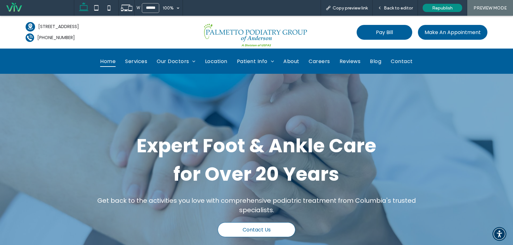
click at [402, 5] on span "Back to editor" at bounding box center [398, 7] width 29 height 5
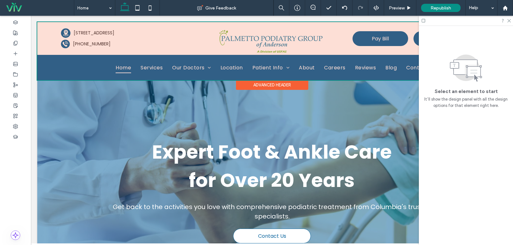
click at [345, 45] on div at bounding box center [271, 51] width 469 height 58
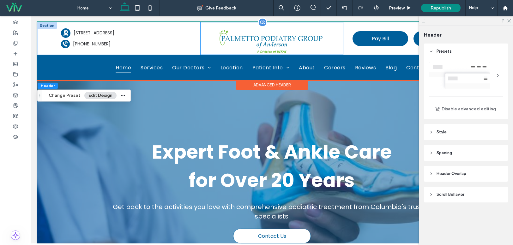
click at [322, 45] on img at bounding box center [272, 38] width 142 height 32
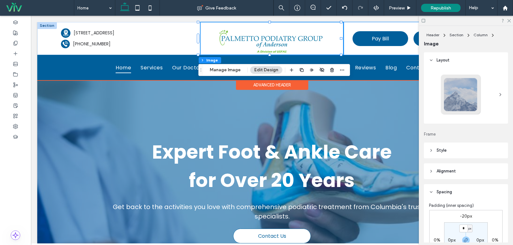
click at [350, 51] on div "Pay Bill Make An Appointment" at bounding box center [416, 38] width 144 height 33
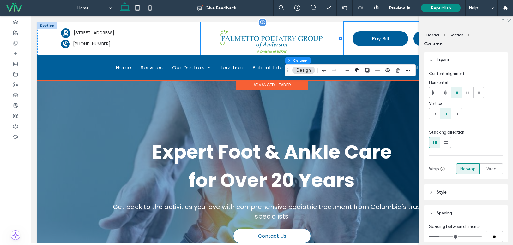
click at [317, 45] on img at bounding box center [272, 38] width 142 height 32
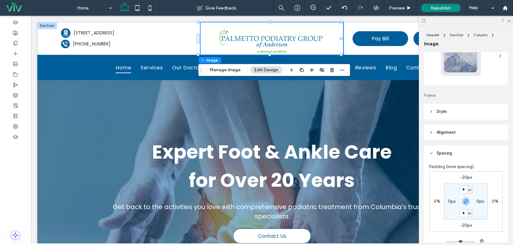
scroll to position [95, 0]
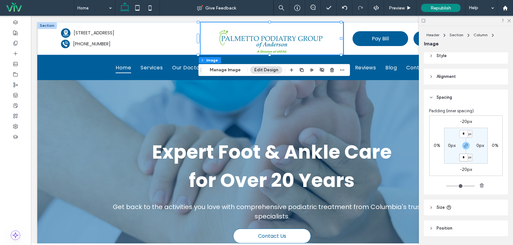
click at [463, 158] on input "*" at bounding box center [463, 158] width 8 height 8
click at [465, 170] on label "-20px" at bounding box center [466, 169] width 12 height 5
type input "*"
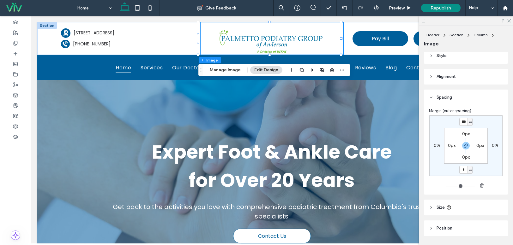
type input "*"
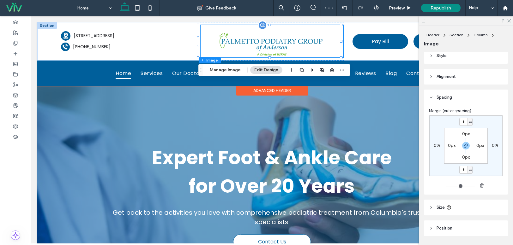
click at [269, 25] on div at bounding box center [272, 41] width 142 height 32
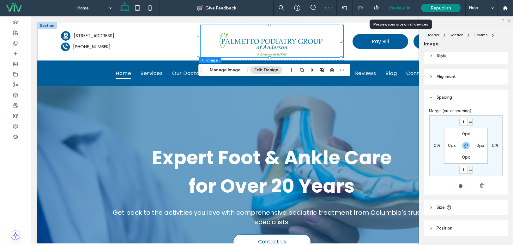
click at [397, 6] on span "Preview" at bounding box center [397, 7] width 16 height 5
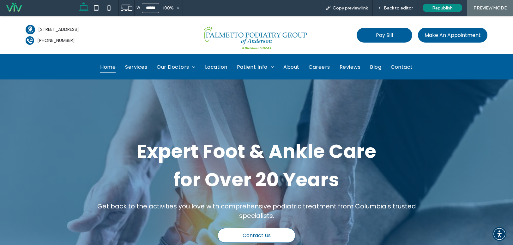
drag, startPoint x: 397, startPoint y: 6, endPoint x: 306, endPoint y: 14, distance: 91.4
click at [396, 6] on span "Back to editor" at bounding box center [398, 7] width 29 height 5
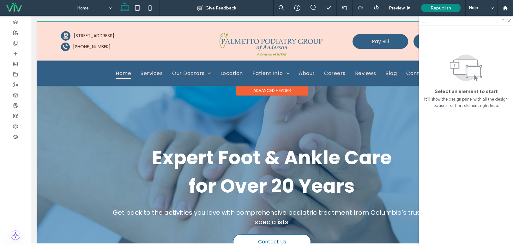
click at [295, 49] on div at bounding box center [271, 54] width 469 height 64
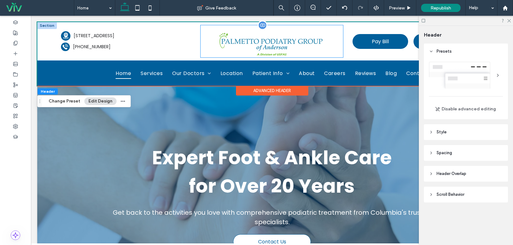
click at [300, 48] on img at bounding box center [272, 41] width 142 height 32
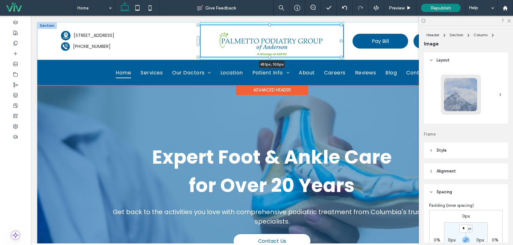
click at [270, 56] on div at bounding box center [270, 57] width 3 height 3
type input "***"
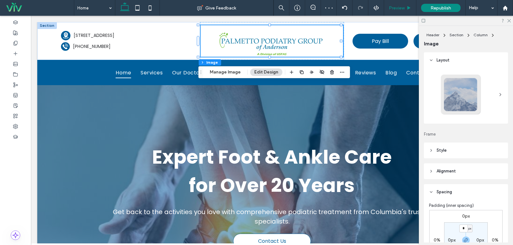
click at [400, 8] on span "Preview" at bounding box center [397, 7] width 16 height 5
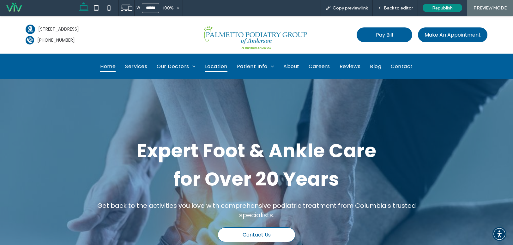
click at [210, 67] on span "Location" at bounding box center [216, 66] width 22 height 11
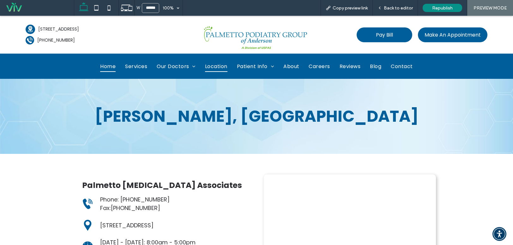
drag, startPoint x: 113, startPoint y: 68, endPoint x: 112, endPoint y: 84, distance: 15.8
click at [113, 68] on span "Home" at bounding box center [107, 66] width 15 height 11
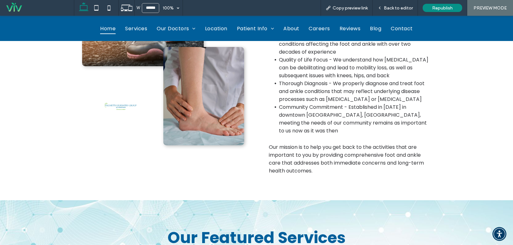
scroll to position [379, 0]
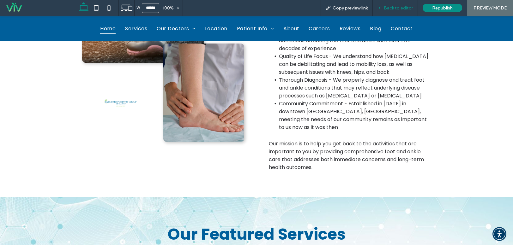
click at [394, 9] on span "Back to editor" at bounding box center [398, 7] width 29 height 5
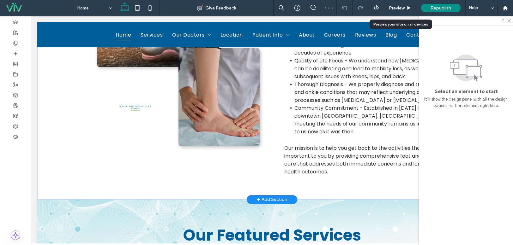
scroll to position [384, 0]
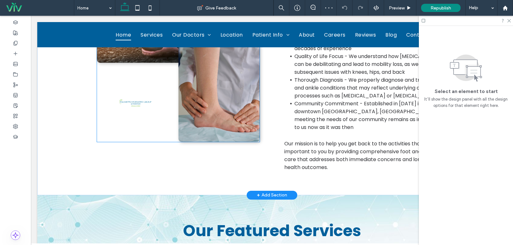
click at [135, 131] on div at bounding box center [178, 40] width 163 height 204
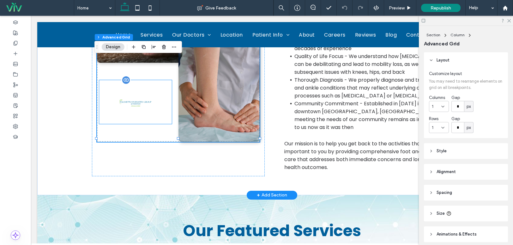
click at [138, 107] on img at bounding box center [135, 102] width 73 height 44
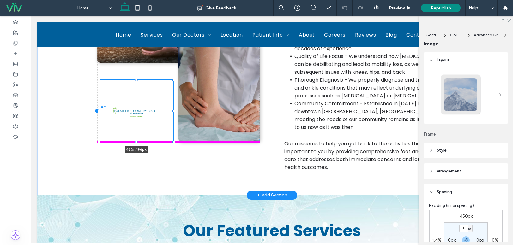
drag, startPoint x: 170, startPoint y: 120, endPoint x: 172, endPoint y: 157, distance: 36.7
click at [172, 157] on div "46% , 196px 1.38% 450px" at bounding box center [178, 40] width 173 height 273
type input "**"
type input "****"
type input "***"
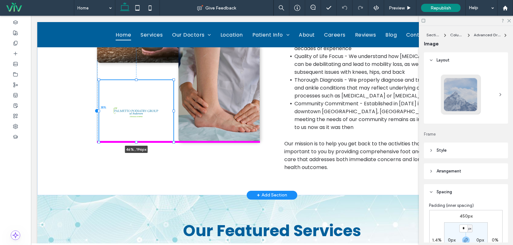
type input "***"
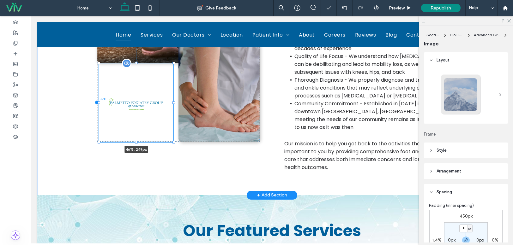
drag, startPoint x: 134, startPoint y: 73, endPoint x: 156, endPoint y: 78, distance: 22.6
click at [100, 64] on div at bounding box center [99, 64] width 0 height 0
type input "***"
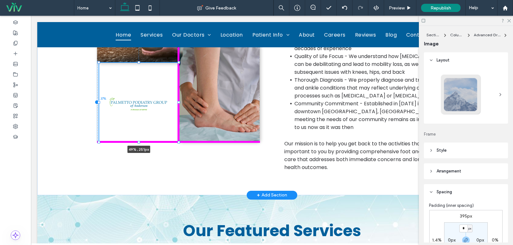
drag, startPoint x: 171, startPoint y: 99, endPoint x: 178, endPoint y: 101, distance: 7.1
click at [178, 101] on div "49% , 251px 1.37% 395px" at bounding box center [178, 40] width 163 height 204
type input "**"
type input "****"
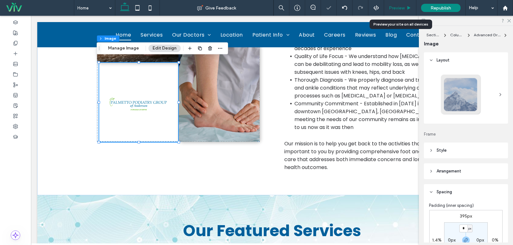
click at [404, 7] on span "Preview" at bounding box center [397, 7] width 16 height 5
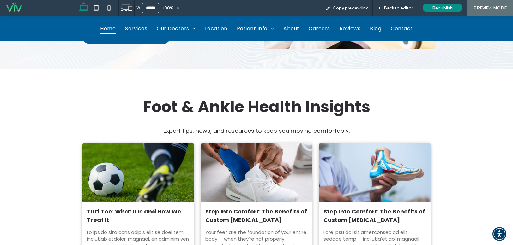
scroll to position [1359, 0]
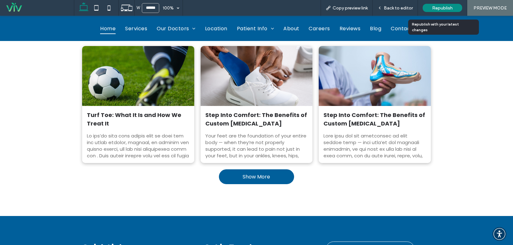
drag, startPoint x: 448, startPoint y: 7, endPoint x: 465, endPoint y: 12, distance: 18.3
click at [448, 7] on span "Republish" at bounding box center [442, 7] width 21 height 5
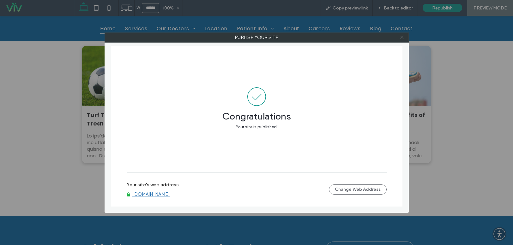
click at [403, 39] on icon at bounding box center [402, 37] width 5 height 5
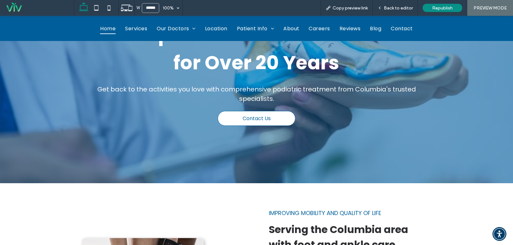
scroll to position [0, 0]
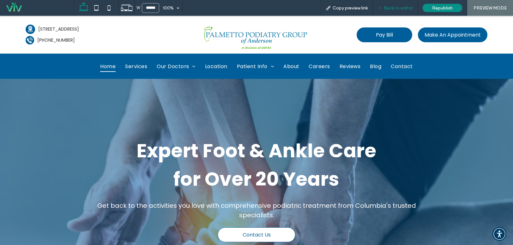
click at [405, 5] on span "Back to editor" at bounding box center [398, 7] width 29 height 5
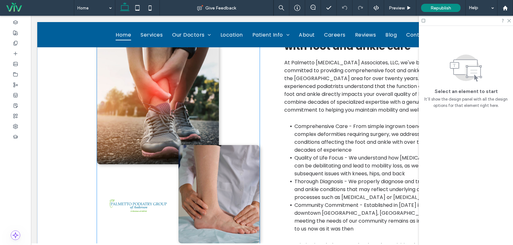
scroll to position [284, 0]
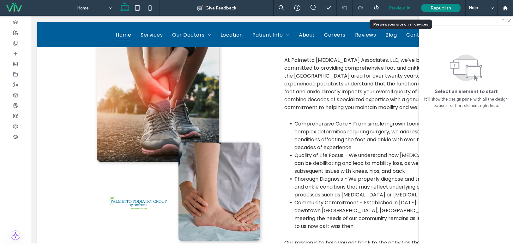
click at [394, 8] on span "Preview" at bounding box center [397, 7] width 16 height 5
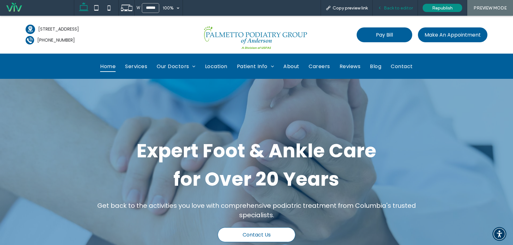
click at [399, 9] on span "Back to editor" at bounding box center [398, 7] width 29 height 5
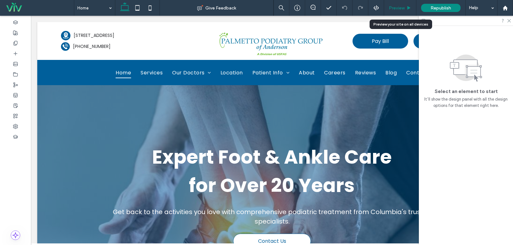
click at [400, 7] on span "Preview" at bounding box center [397, 7] width 16 height 5
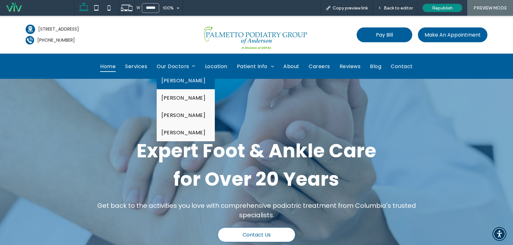
click at [185, 77] on span "Dr. James L. Rose" at bounding box center [183, 81] width 44 height 8
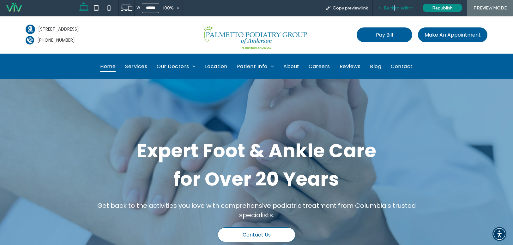
click at [396, 4] on div "Back to editor" at bounding box center [395, 8] width 45 height 16
click at [395, 6] on span "Back to editor" at bounding box center [398, 7] width 29 height 5
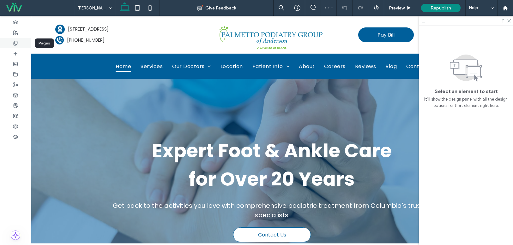
click at [14, 43] on use at bounding box center [15, 43] width 3 height 4
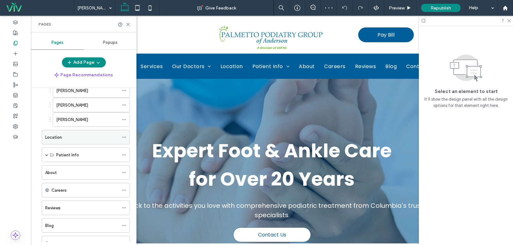
scroll to position [95, 0]
click at [112, 118] on div "Dr. Ido Friedman" at bounding box center [87, 119] width 63 height 7
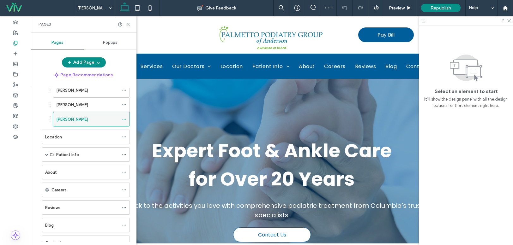
click at [124, 116] on span at bounding box center [124, 119] width 4 height 9
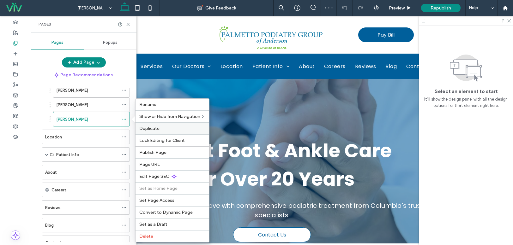
click at [151, 130] on span "Duplicate" at bounding box center [149, 128] width 20 height 5
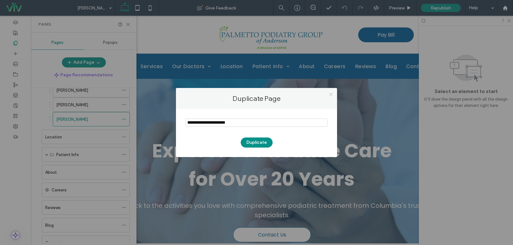
click at [331, 94] on use at bounding box center [330, 94] width 3 height 3
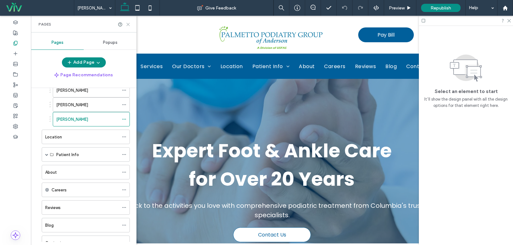
click at [128, 25] on use at bounding box center [128, 24] width 3 height 3
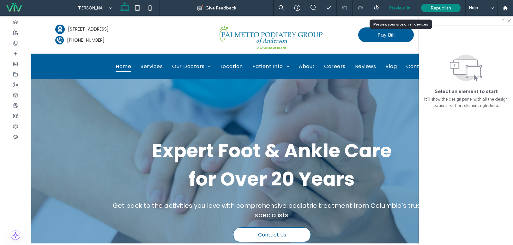
click at [407, 10] on icon at bounding box center [409, 8] width 5 height 5
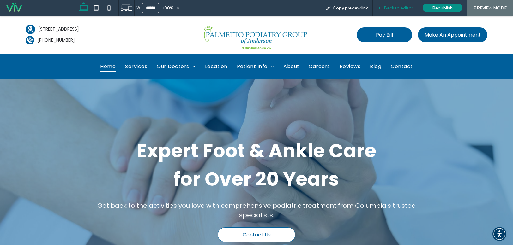
click at [388, 9] on span "Back to editor" at bounding box center [398, 7] width 29 height 5
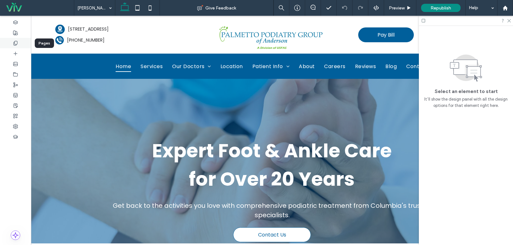
click at [21, 40] on div at bounding box center [15, 43] width 31 height 10
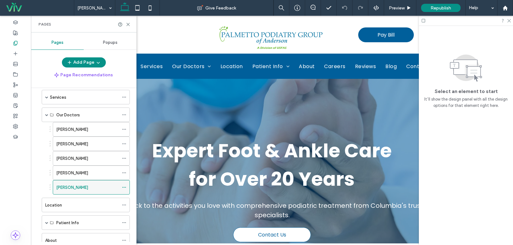
scroll to position [63, 0]
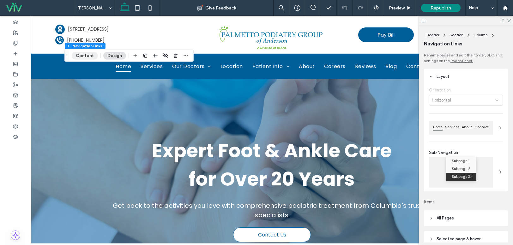
click at [82, 55] on button "Content" at bounding box center [85, 56] width 26 height 8
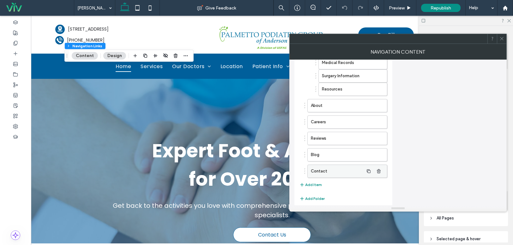
scroll to position [190, 0]
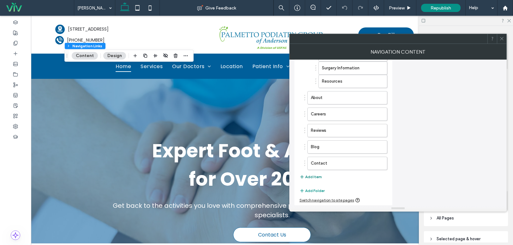
click at [317, 176] on button "Add Item" at bounding box center [311, 177] width 22 height 8
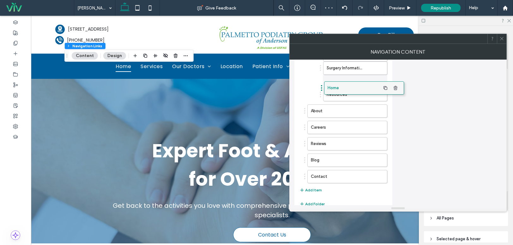
drag, startPoint x: 329, startPoint y: 178, endPoint x: 345, endPoint y: 88, distance: 91.0
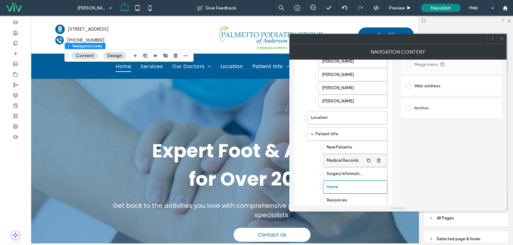
scroll to position [95, 0]
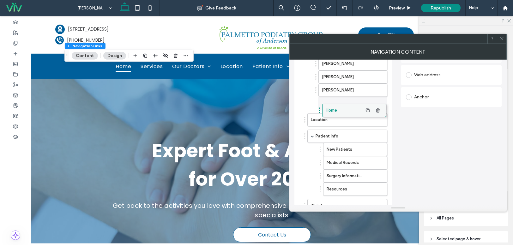
drag, startPoint x: 352, startPoint y: 105, endPoint x: 344, endPoint y: 105, distance: 7.3
click at [348, 99] on label "Home" at bounding box center [343, 103] width 42 height 13
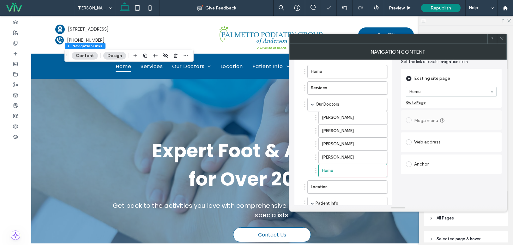
scroll to position [0, 0]
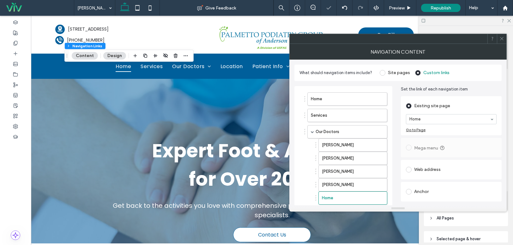
drag, startPoint x: 426, startPoint y: 112, endPoint x: 424, endPoint y: 115, distance: 3.5
click at [426, 112] on section "Home" at bounding box center [451, 119] width 91 height 16
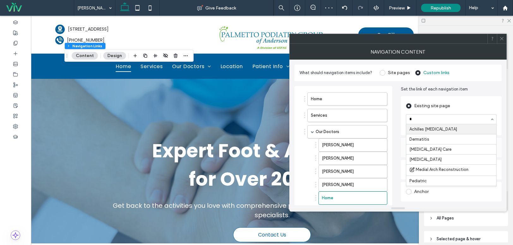
type input "**"
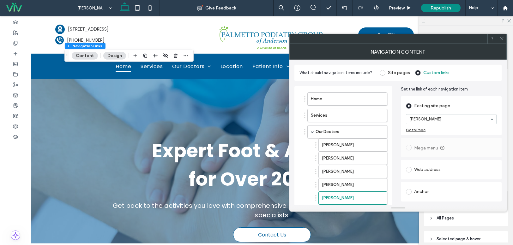
click at [500, 38] on icon at bounding box center [502, 38] width 5 height 5
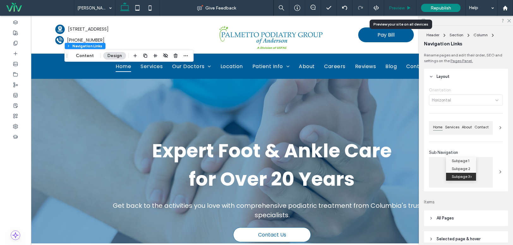
click at [392, 9] on span "Preview" at bounding box center [397, 7] width 16 height 5
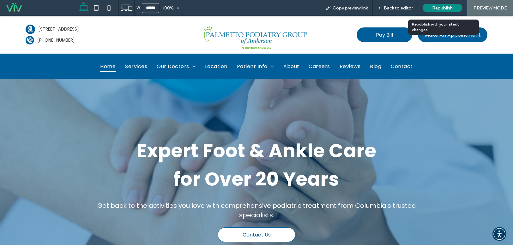
click at [453, 4] on div "Republish" at bounding box center [442, 8] width 39 height 8
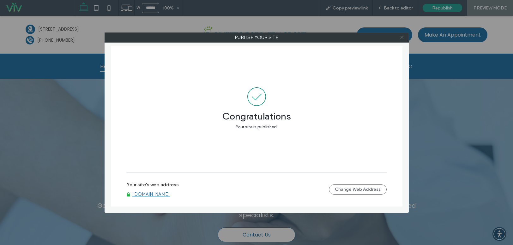
click at [404, 41] on span at bounding box center [402, 37] width 5 height 9
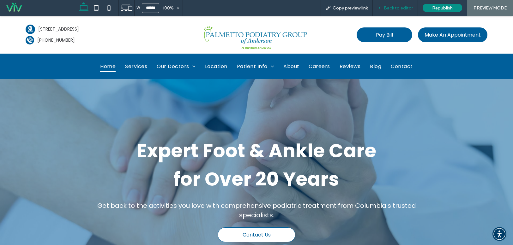
click at [401, 11] on div "Back to editor" at bounding box center [395, 8] width 45 height 16
click at [403, 5] on span "Back to editor" at bounding box center [398, 7] width 29 height 5
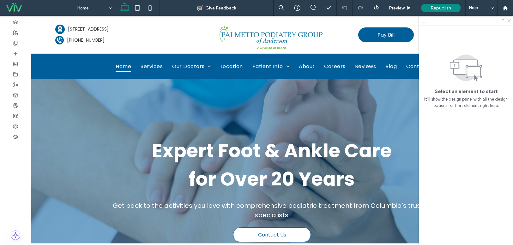
click at [507, 19] on icon at bounding box center [509, 20] width 4 height 4
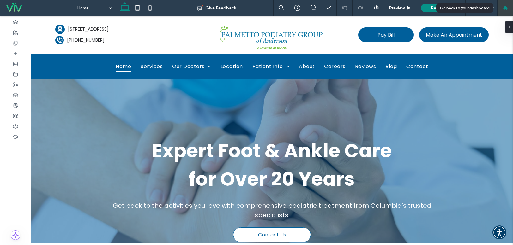
click at [505, 7] on use at bounding box center [505, 7] width 5 height 5
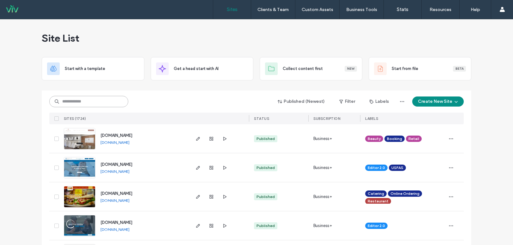
click at [84, 99] on input at bounding box center [88, 101] width 79 height 11
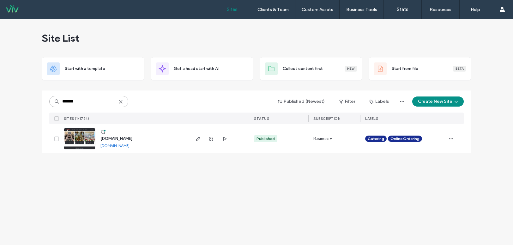
type input "*******"
click at [81, 139] on img at bounding box center [79, 150] width 31 height 43
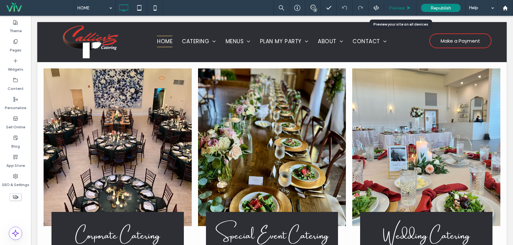
click at [405, 6] on div "Preview" at bounding box center [400, 7] width 32 height 5
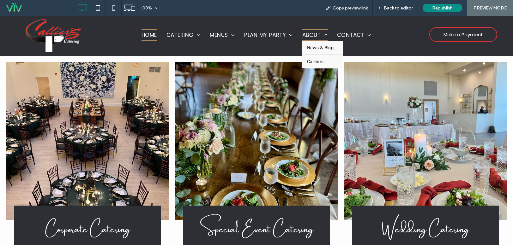
click at [324, 33] on span at bounding box center [324, 34] width 7 height 5
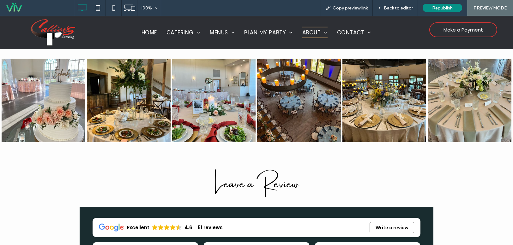
scroll to position [348, 0]
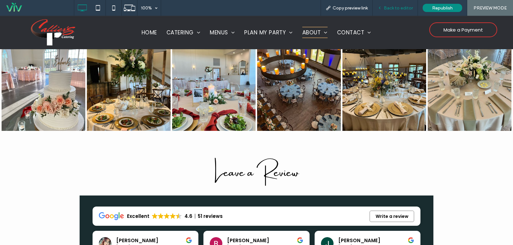
click at [389, 9] on span "Back to editor" at bounding box center [398, 7] width 29 height 5
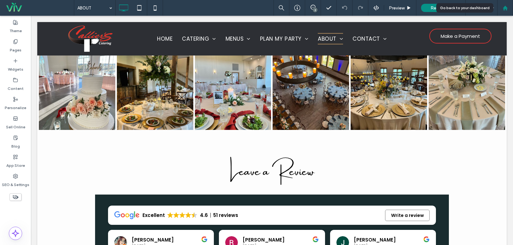
drag, startPoint x: 506, startPoint y: 9, endPoint x: 502, endPoint y: 9, distance: 3.2
click at [506, 9] on icon at bounding box center [505, 7] width 5 height 5
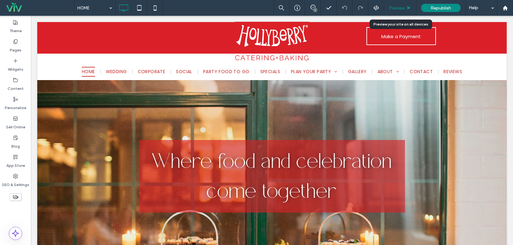
click at [402, 6] on span "Preview" at bounding box center [397, 7] width 16 height 5
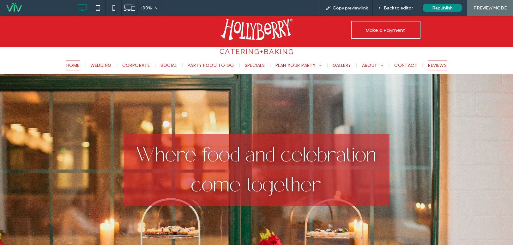
click at [428, 66] on span "REVIEWS" at bounding box center [437, 66] width 19 height 10
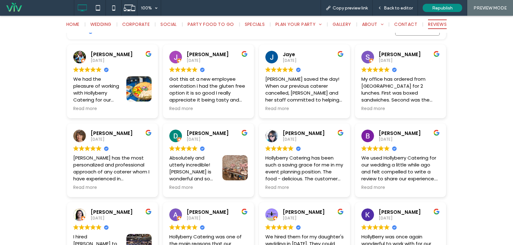
scroll to position [126, 0]
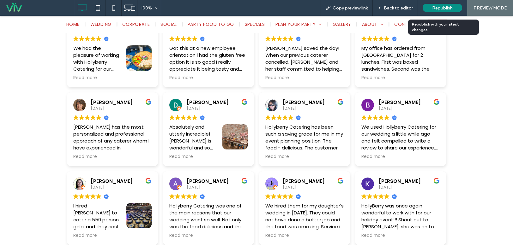
click at [442, 9] on span "Republish" at bounding box center [442, 7] width 21 height 5
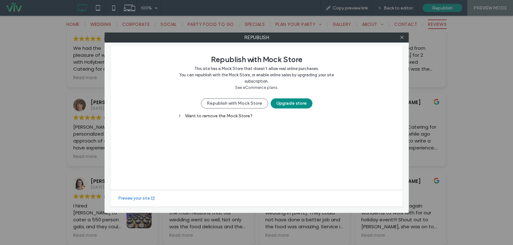
click at [234, 97] on div "Republish with Mock Store This site has a Mock Store that doesn't allow real on…" at bounding box center [257, 81] width 158 height 55
click at [234, 104] on button "Republish with Mock Store" at bounding box center [234, 104] width 67 height 10
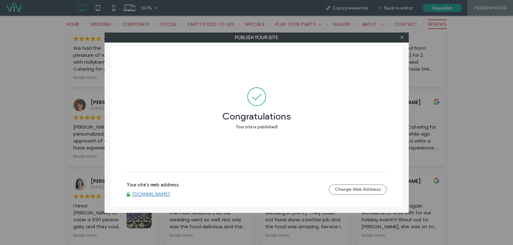
drag, startPoint x: 401, startPoint y: 38, endPoint x: 374, endPoint y: 31, distance: 27.7
click at [401, 38] on icon at bounding box center [402, 37] width 5 height 5
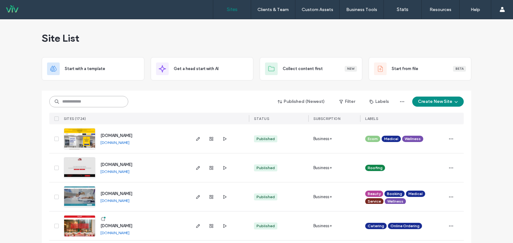
click at [96, 105] on input at bounding box center [88, 101] width 79 height 11
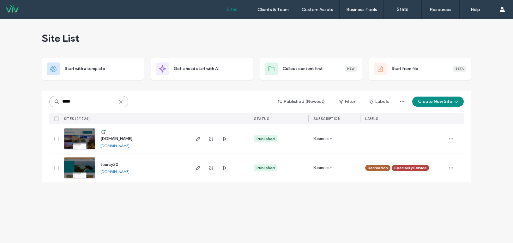
type input "*****"
click at [83, 141] on img at bounding box center [79, 150] width 31 height 43
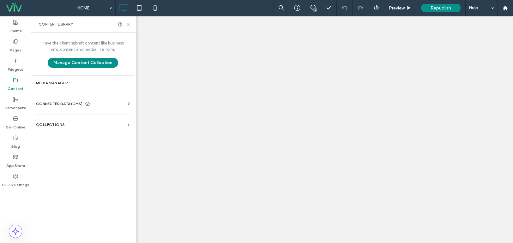
click at [59, 126] on label "Collections" at bounding box center [80, 125] width 89 height 4
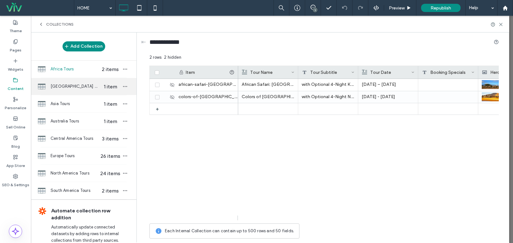
click at [73, 86] on span "[GEOGRAPHIC_DATA] Tours" at bounding box center [75, 86] width 49 height 6
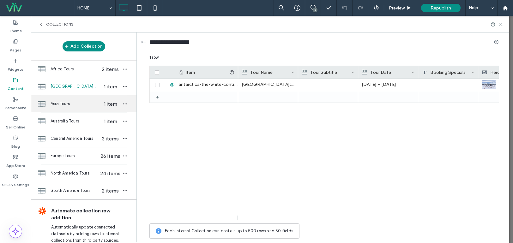
click at [73, 101] on span "Asia Tours" at bounding box center [75, 104] width 49 height 6
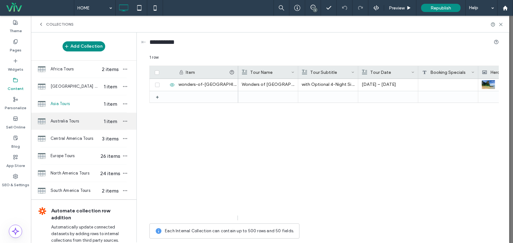
click at [72, 121] on span "Australia Tours" at bounding box center [75, 121] width 49 height 6
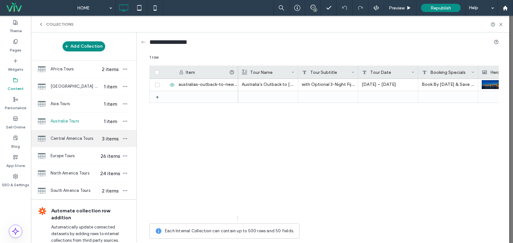
click at [62, 142] on div "Central America Tours 3 items" at bounding box center [84, 138] width 106 height 17
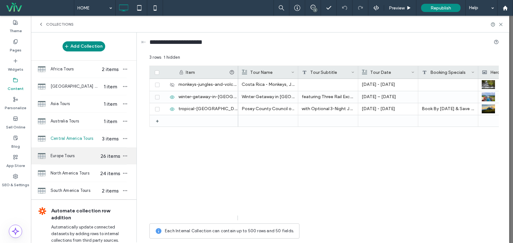
click at [64, 156] on span "Europe Tours" at bounding box center [75, 156] width 49 height 6
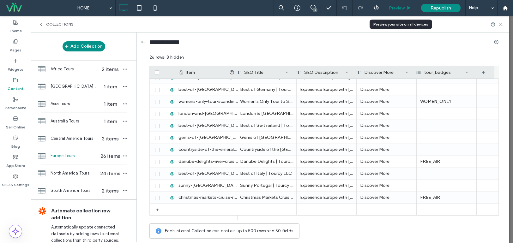
click at [396, 10] on span "Preview" at bounding box center [397, 7] width 16 height 5
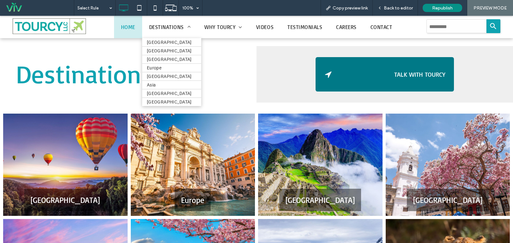
drag, startPoint x: 157, startPoint y: 80, endPoint x: 157, endPoint y: 64, distance: 15.8
click at [157, 64] on li "South America" at bounding box center [171, 59] width 59 height 9
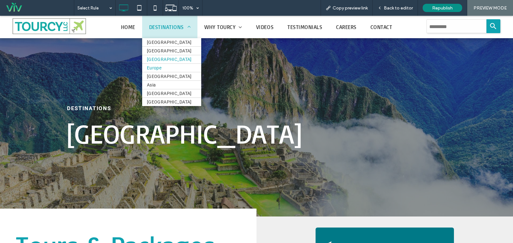
click at [157, 70] on span "Europe" at bounding box center [154, 67] width 15 height 5
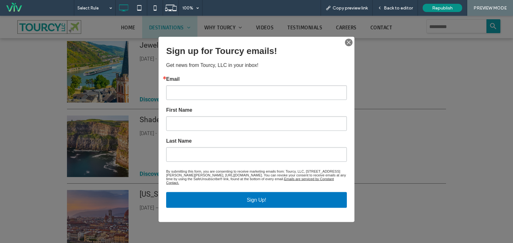
click at [344, 46] on img "button" at bounding box center [348, 42] width 9 height 9
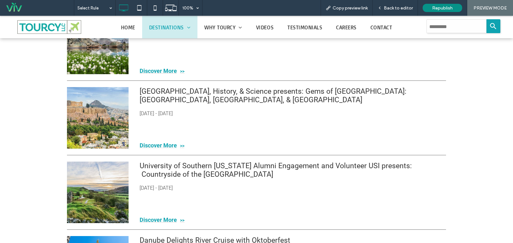
scroll to position [1011, 0]
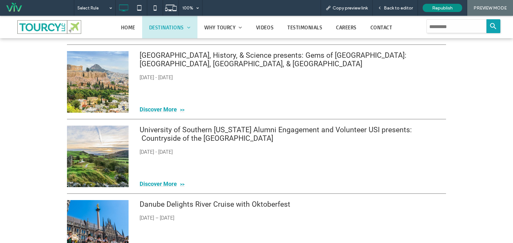
click at [166, 107] on span "Discover More" at bounding box center [291, 109] width 302 height 7
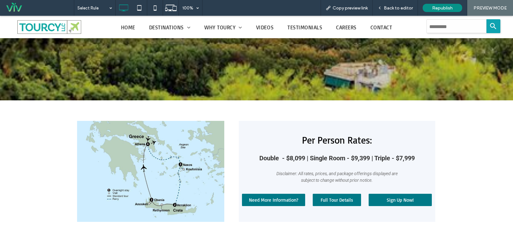
scroll to position [348, 0]
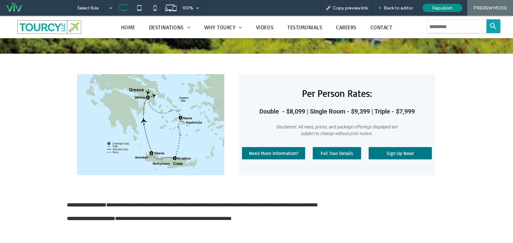
click at [339, 150] on span "Full Tour Details" at bounding box center [337, 153] width 33 height 6
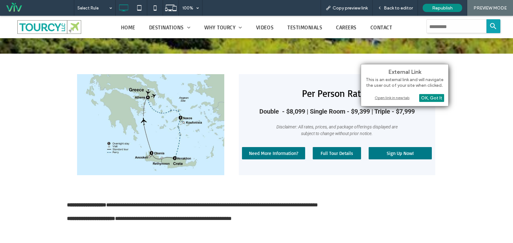
click at [382, 98] on div "Open link in new tab" at bounding box center [404, 97] width 79 height 7
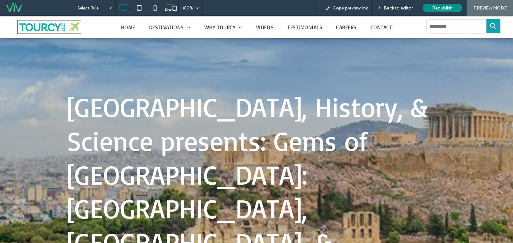
scroll to position [0, 0]
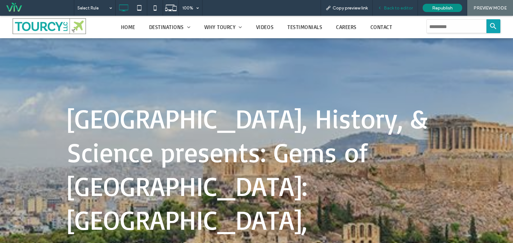
click at [401, 9] on span "Back to editor" at bounding box center [398, 7] width 29 height 5
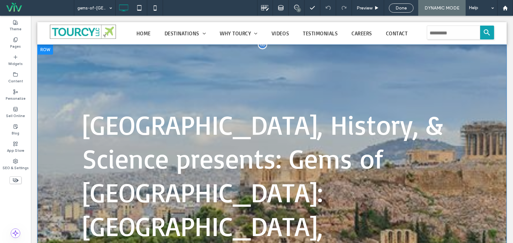
click at [242, 73] on div "Evansville Museum of Arts, History, & Science presents: Gems of Greece: Athens,…" at bounding box center [271, 226] width 469 height 363
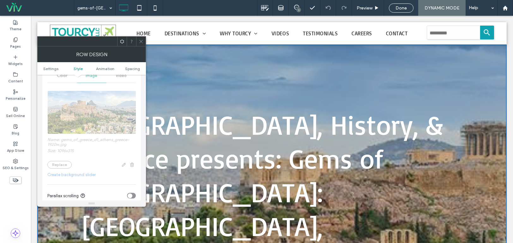
scroll to position [126, 0]
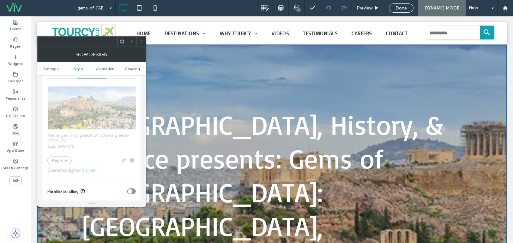
drag, startPoint x: 82, startPoint y: 116, endPoint x: 60, endPoint y: 98, distance: 28.5
click at [60, 99] on div "Name: gems_of_greece_d1_athens_greece-1920w.jpg Size: 1096x315 Replace Create b…" at bounding box center [91, 176] width 88 height 192
click at [139, 42] on icon at bounding box center [141, 41] width 5 height 5
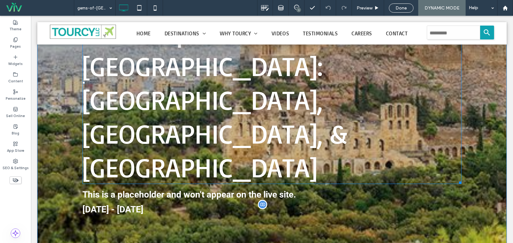
scroll to position [158, 0]
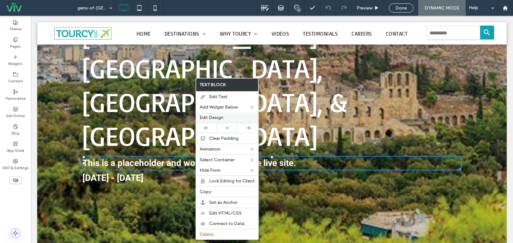
click at [216, 113] on div "Edit Design" at bounding box center [227, 117] width 63 height 10
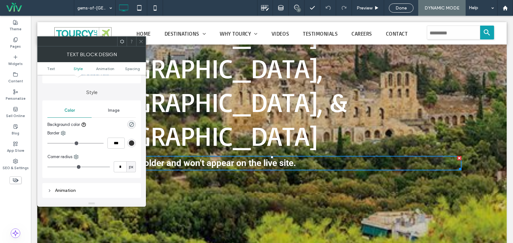
scroll to position [0, 0]
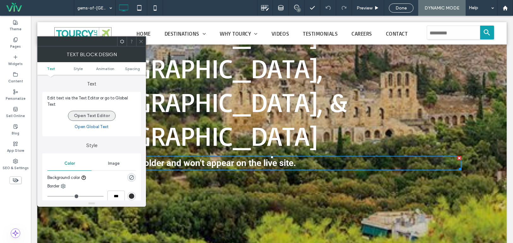
click at [94, 111] on button "Open Text Editor" at bounding box center [92, 116] width 48 height 10
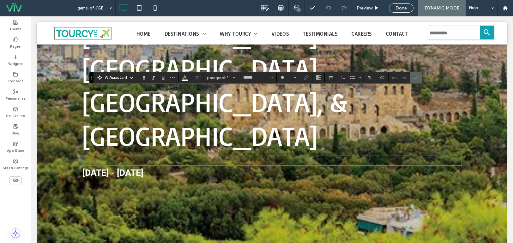
drag, startPoint x: 416, startPoint y: 77, endPoint x: 373, endPoint y: 5, distance: 83.7
click at [416, 77] on icon "Confirm" at bounding box center [416, 77] width 5 height 5
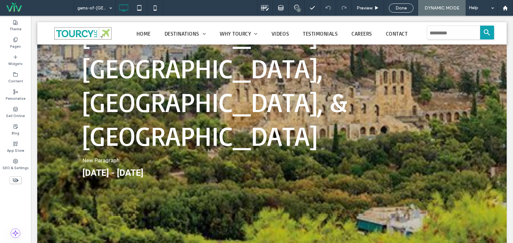
click at [405, 3] on div "Done" at bounding box center [401, 8] width 34 height 16
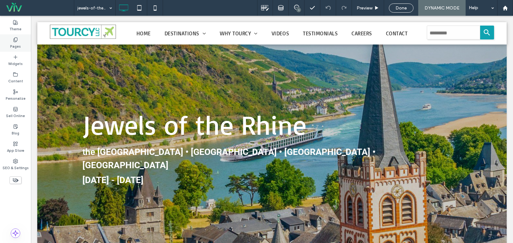
click at [24, 37] on div "Pages" at bounding box center [15, 42] width 31 height 17
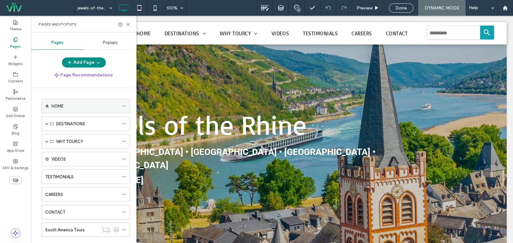
click at [68, 103] on div "HOME" at bounding box center [84, 106] width 67 height 7
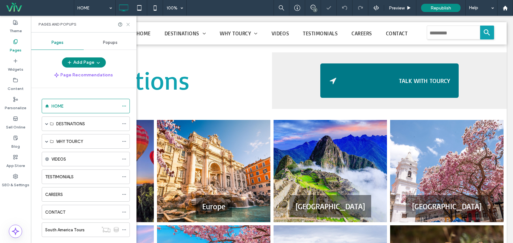
click at [126, 25] on icon at bounding box center [128, 24] width 5 height 5
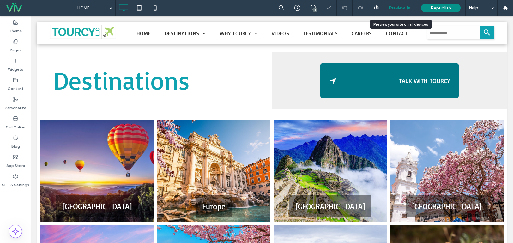
click at [400, 9] on span "Preview" at bounding box center [397, 7] width 16 height 5
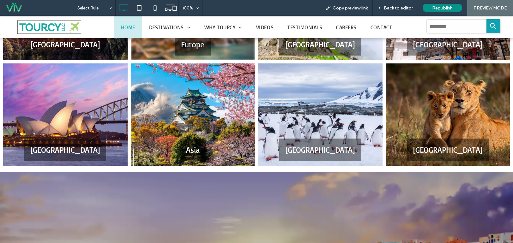
scroll to position [32, 0]
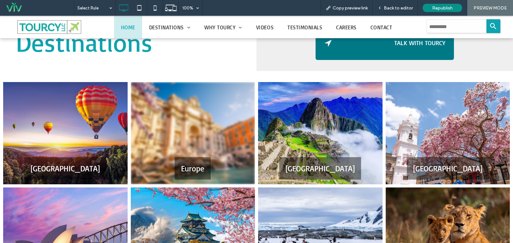
click at [218, 106] on link at bounding box center [193, 133] width 124 height 102
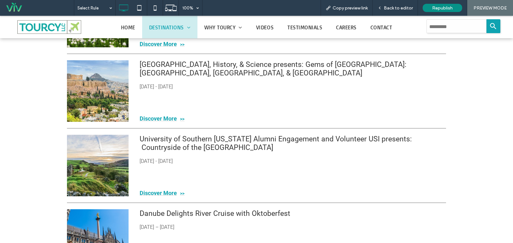
scroll to position [946, 0]
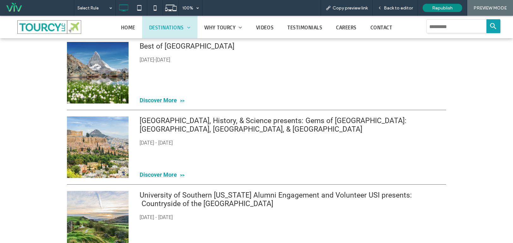
click at [94, 135] on div at bounding box center [98, 148] width 62 height 62
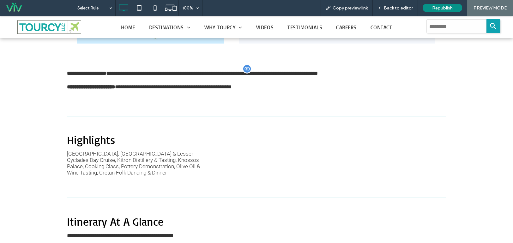
scroll to position [377, 0]
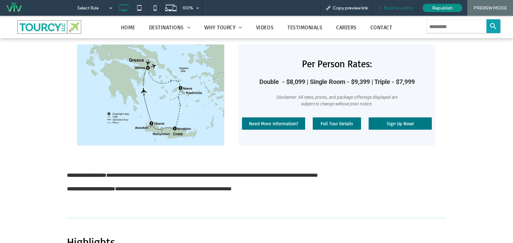
click at [398, 9] on span "Back to editor" at bounding box center [398, 7] width 29 height 5
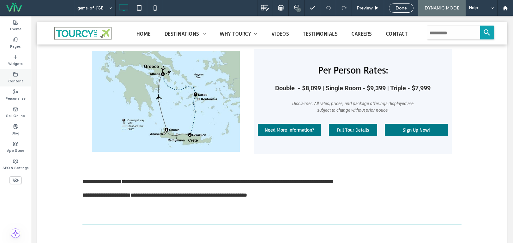
click at [21, 80] on label "Content" at bounding box center [15, 80] width 15 height 7
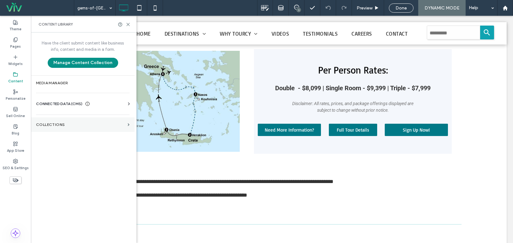
click at [55, 126] on label "Collections" at bounding box center [80, 125] width 89 height 4
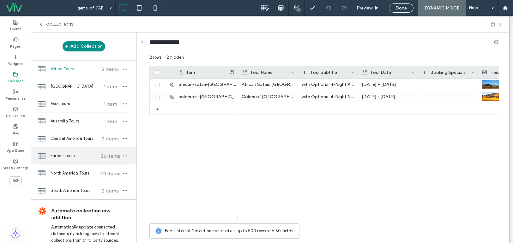
click at [68, 156] on span "Europe Tours" at bounding box center [74, 156] width 47 height 6
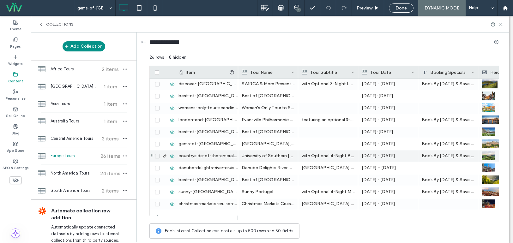
scroll to position [187, 0]
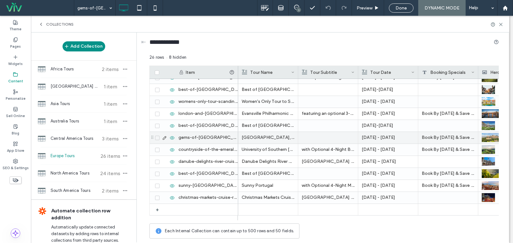
click at [263, 138] on p "Evansville Museum of Arts, History, & Science presents: Gems of Greece: Athens,…" at bounding box center [268, 137] width 53 height 11
click at [263, 138] on p "Evansville Museum of Arts, History, & Science presents: Gems of Greece: Athens,…" at bounding box center [268, 137] width 52 height 11
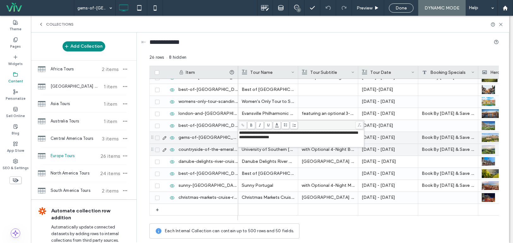
click at [318, 157] on p "Germany • Austria • Slovakia • Hungary" at bounding box center [328, 161] width 53 height 11
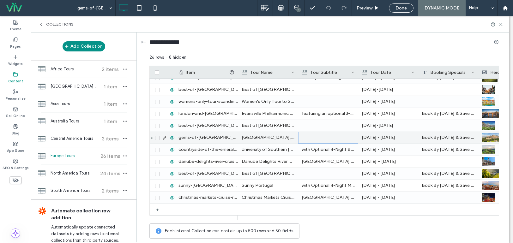
click at [315, 137] on div at bounding box center [328, 137] width 52 height 11
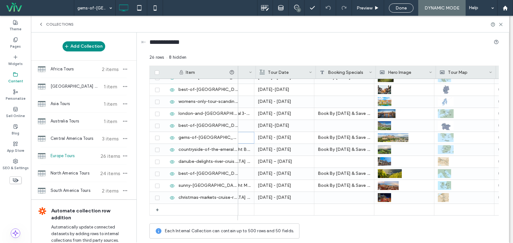
scroll to position [0, 102]
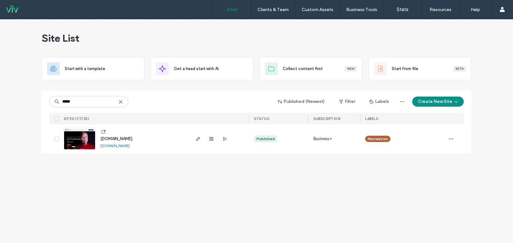
type input "*****"
click at [70, 147] on img at bounding box center [79, 150] width 31 height 43
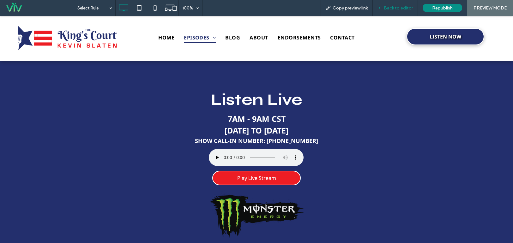
click at [394, 8] on span "Back to editor" at bounding box center [398, 7] width 29 height 5
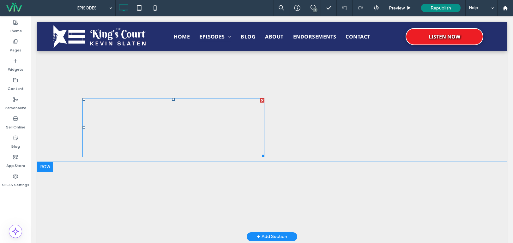
scroll to position [584, 0]
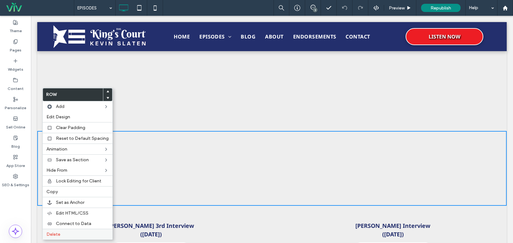
click at [65, 233] on label "Delete" at bounding box center [77, 234] width 62 height 5
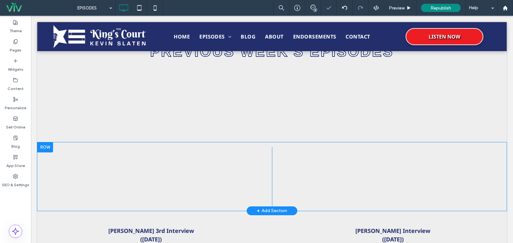
scroll to position [489, 0]
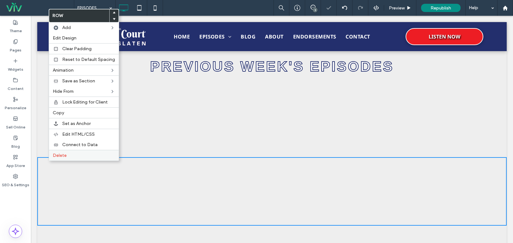
click at [67, 153] on div "Delete" at bounding box center [84, 155] width 70 height 11
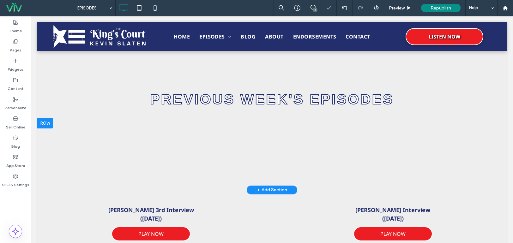
scroll to position [426, 0]
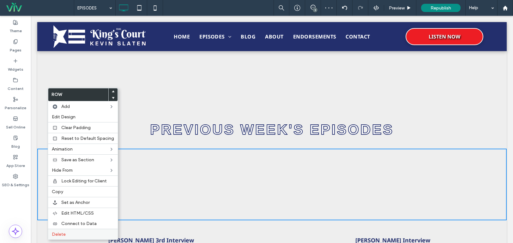
click at [67, 232] on label "Delete" at bounding box center [83, 234] width 62 height 5
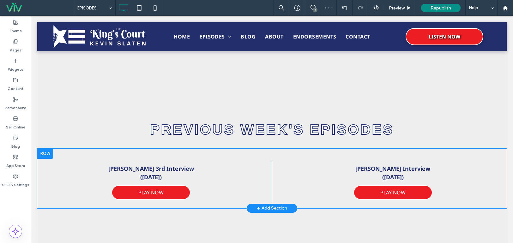
scroll to position [331, 0]
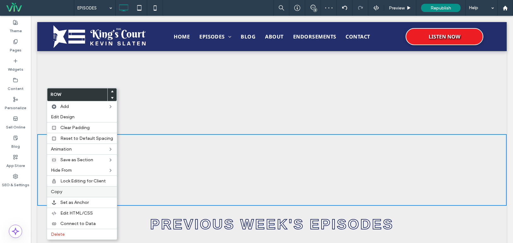
click at [72, 193] on label "Copy" at bounding box center [82, 191] width 62 height 5
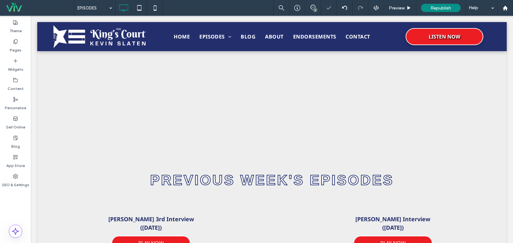
scroll to position [457, 0]
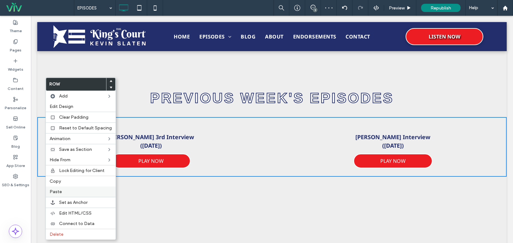
click at [75, 194] on label "Paste" at bounding box center [81, 191] width 62 height 5
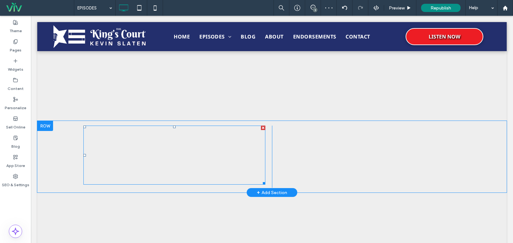
scroll to position [268, 0]
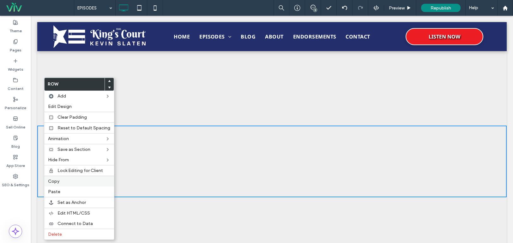
click at [67, 182] on label "Copy" at bounding box center [79, 181] width 62 height 5
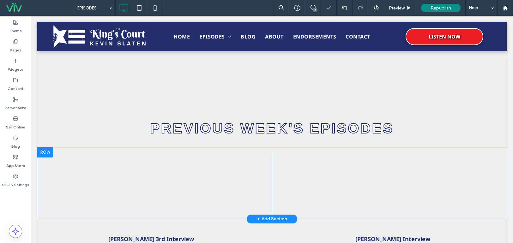
scroll to position [457, 0]
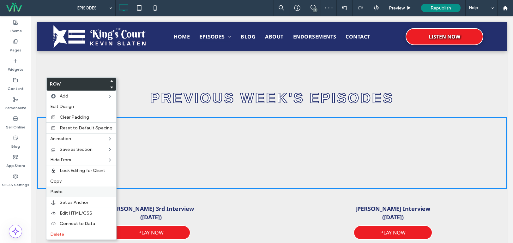
click at [64, 189] on div "Paste" at bounding box center [81, 192] width 70 height 10
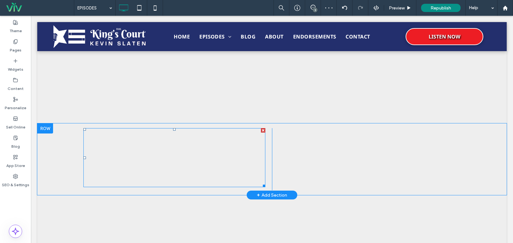
scroll to position [236, 0]
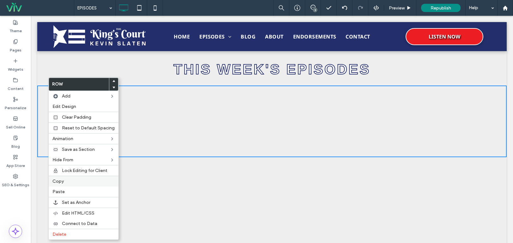
click at [75, 178] on div "Copy" at bounding box center [84, 181] width 70 height 11
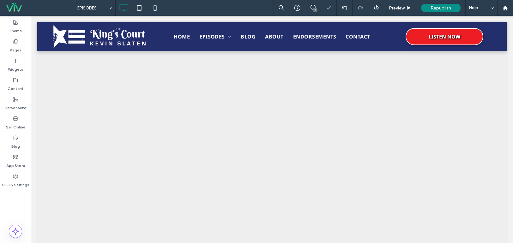
scroll to position [394, 0]
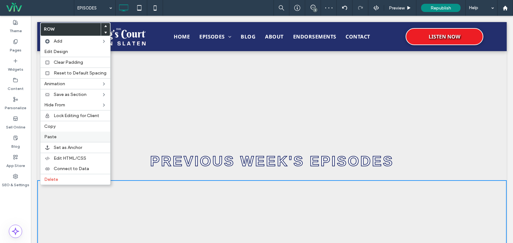
click at [63, 137] on label "Paste" at bounding box center [75, 136] width 62 height 5
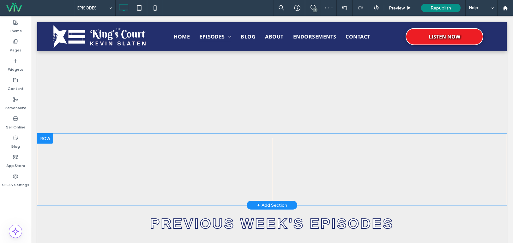
scroll to position [331, 0]
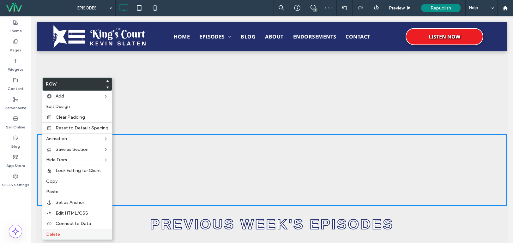
click at [65, 230] on div "Delete" at bounding box center [77, 234] width 70 height 11
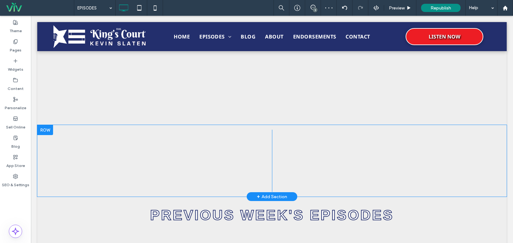
scroll to position [268, 0]
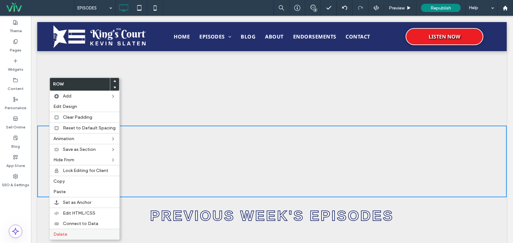
click at [73, 233] on label "Delete" at bounding box center [84, 234] width 62 height 5
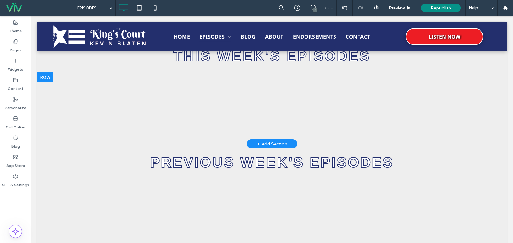
scroll to position [205, 0]
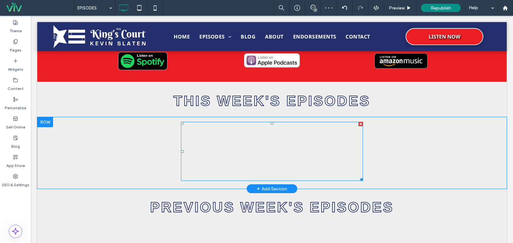
click at [290, 157] on span at bounding box center [272, 151] width 182 height 59
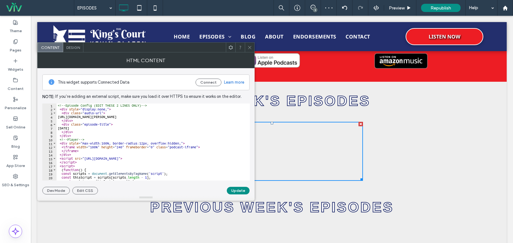
click at [82, 127] on div "<!-- Episode Config (EDIT THESE 2 LINES ONLY) --> < div style = "display:none;"…" at bounding box center [151, 146] width 189 height 85
type textarea "**********"
click at [234, 189] on button "Update" at bounding box center [238, 191] width 23 height 8
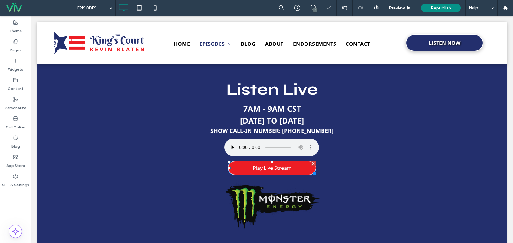
scroll to position [0, 0]
click at [20, 78] on div "Content" at bounding box center [15, 84] width 31 height 19
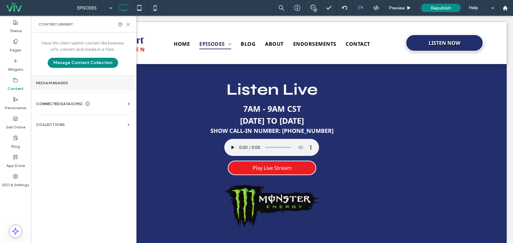
click at [112, 82] on label "Media Manager" at bounding box center [83, 83] width 94 height 4
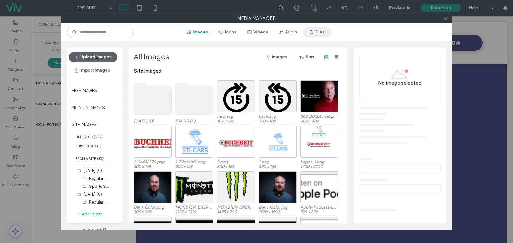
click at [324, 29] on button "Files" at bounding box center [317, 32] width 28 height 10
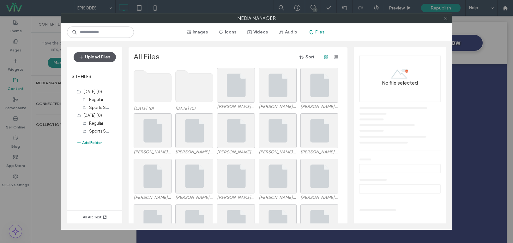
click at [103, 58] on button "Upload Files" at bounding box center [95, 57] width 42 height 10
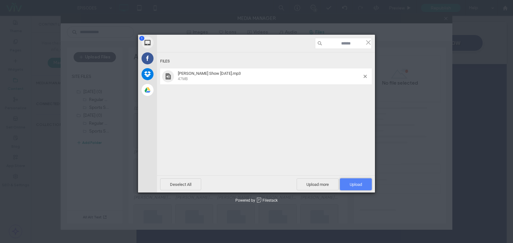
click at [351, 179] on span "Upload 1" at bounding box center [356, 185] width 32 height 12
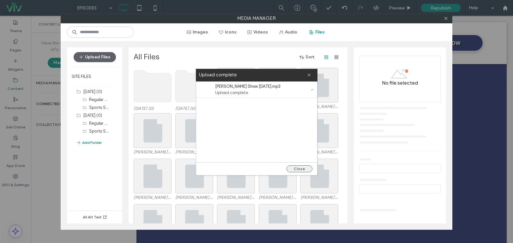
click at [295, 168] on button "Close" at bounding box center [300, 169] width 26 height 7
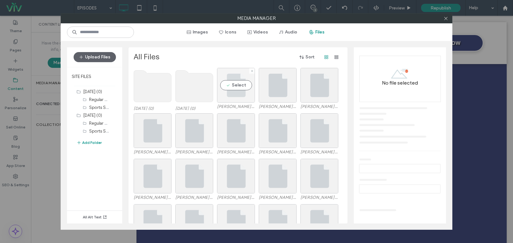
click at [244, 89] on div "Select" at bounding box center [236, 85] width 38 height 35
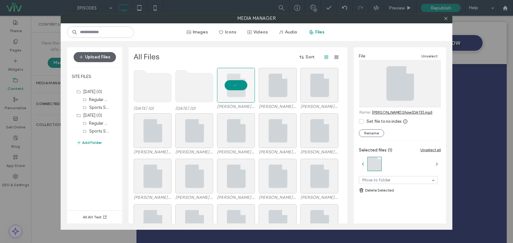
click at [394, 113] on link "[PERSON_NAME] Show [DATE].mp3" at bounding box center [402, 112] width 60 height 5
click at [447, 18] on icon at bounding box center [446, 18] width 5 height 5
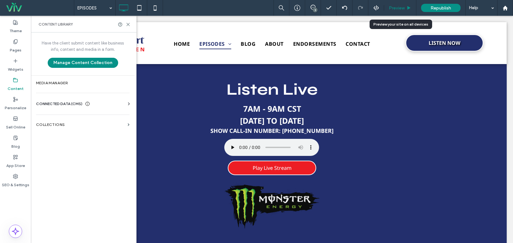
click at [397, 6] on span "Preview" at bounding box center [397, 7] width 16 height 5
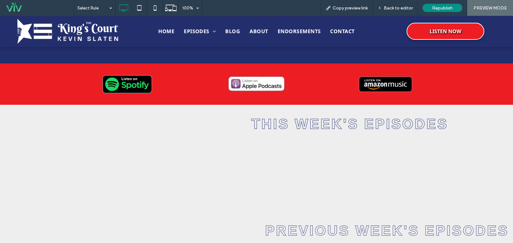
scroll to position [223, 0]
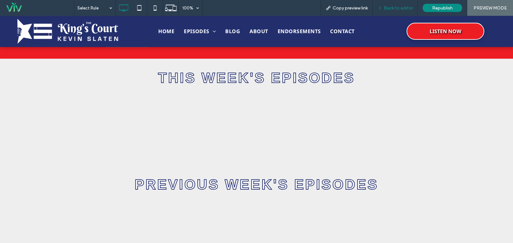
click at [384, 10] on div "Back to editor" at bounding box center [395, 8] width 45 height 16
click at [394, 8] on span "Back to editor" at bounding box center [398, 7] width 29 height 5
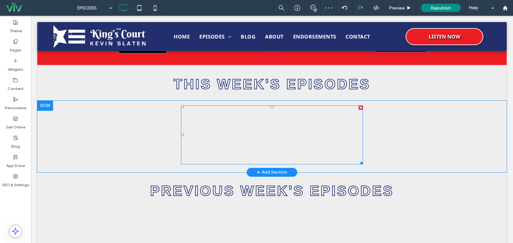
click at [313, 131] on span at bounding box center [272, 135] width 182 height 59
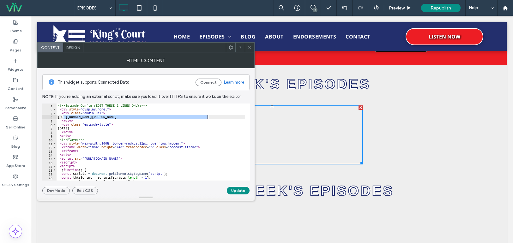
drag, startPoint x: 64, startPoint y: 116, endPoint x: 209, endPoint y: 117, distance: 145.3
click at [209, 117] on div "<!-- Episode Config (EDIT THESE 2 LINES ONLY) --> < div style = "display:none;"…" at bounding box center [151, 146] width 189 height 85
paste textarea "Cursor at row 4"
type textarea "**********"
click at [234, 189] on button "Update" at bounding box center [238, 191] width 23 height 8
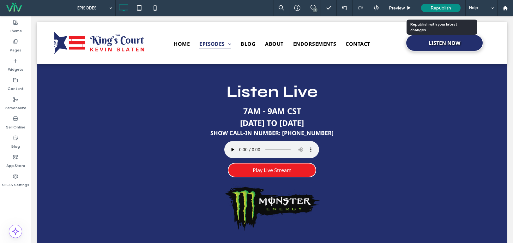
click at [437, 8] on span "Republish" at bounding box center [441, 7] width 21 height 5
